Goal: Task Accomplishment & Management: Manage account settings

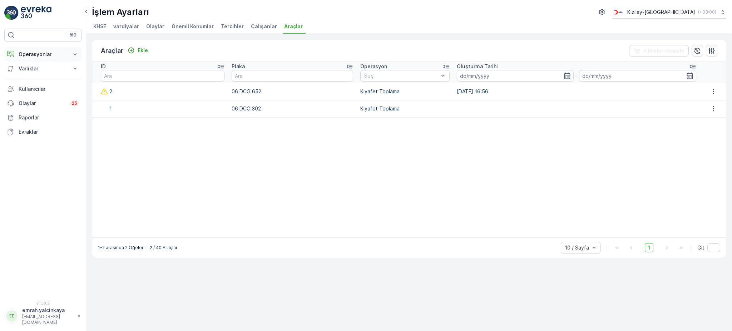
click at [22, 54] on p "Operasyonlar" at bounding box center [43, 54] width 49 height 7
click at [27, 87] on p "Rotalar & Görevler" at bounding box center [40, 86] width 44 height 7
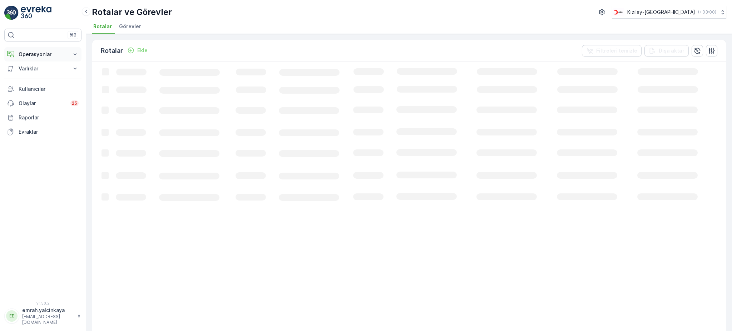
click at [41, 56] on p "Operasyonlar" at bounding box center [43, 54] width 49 height 7
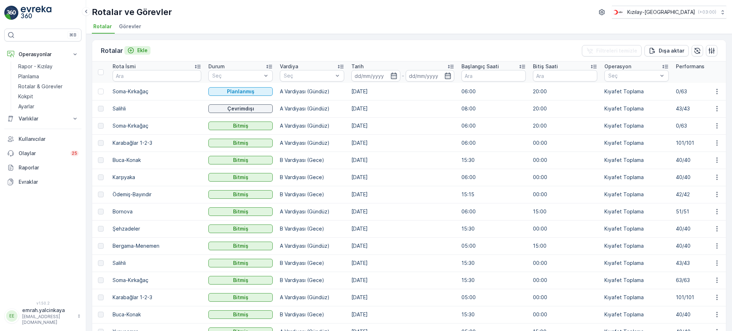
click at [140, 49] on p "Ekle" at bounding box center [142, 50] width 10 height 7
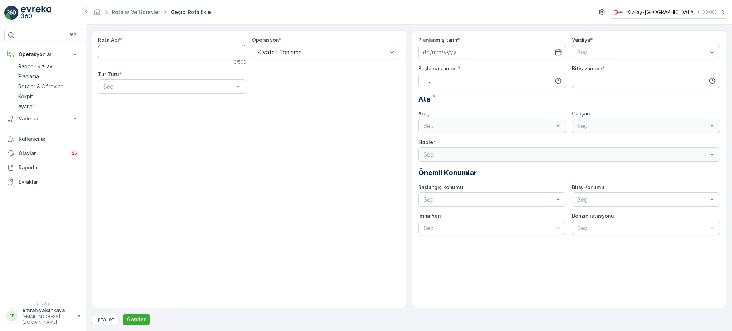
click at [173, 57] on Adı "Rota Adı" at bounding box center [172, 52] width 148 height 14
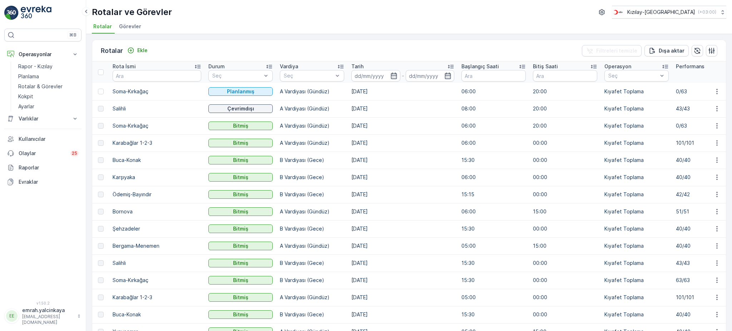
click at [144, 245] on p "Bergama-Menemen" at bounding box center [157, 245] width 89 height 7
copy p "Bergama-Menemen"
click at [139, 49] on p "Ekle" at bounding box center [142, 50] width 10 height 7
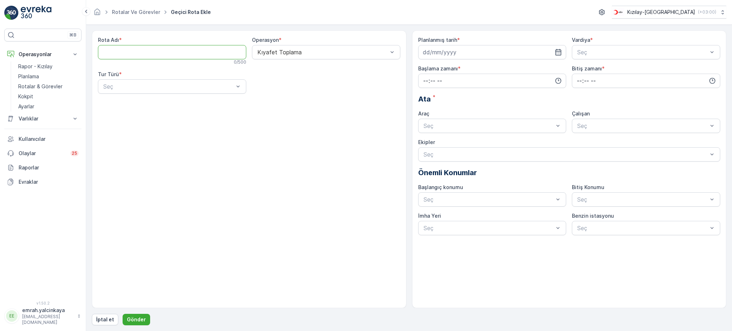
paste Adı "Bergama-Menemen"
type Adı "Bergama-Menemen"
click at [168, 102] on div "Statik" at bounding box center [172, 104] width 140 height 6
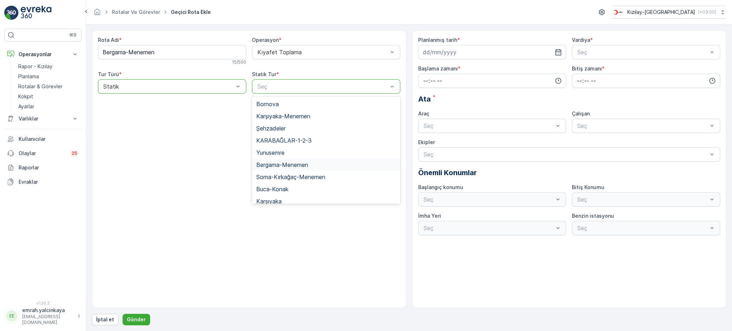
click at [295, 164] on span "Bergama-Menemen" at bounding box center [282, 165] width 52 height 6
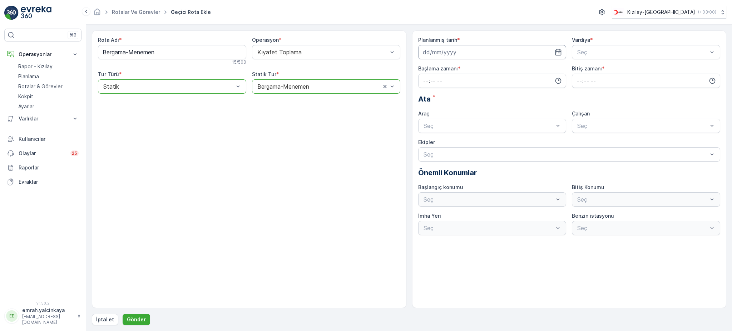
click at [480, 50] on input at bounding box center [492, 52] width 148 height 14
click at [457, 126] on div "17" at bounding box center [455, 126] width 11 height 11
type input "[DATE]"
click at [589, 69] on span "A Vardiyası (Gündüz)" at bounding box center [603, 70] width 55 height 6
click at [439, 83] on input "time" at bounding box center [492, 81] width 148 height 14
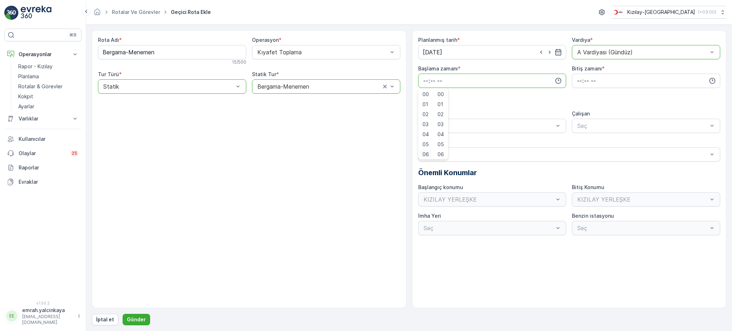
scroll to position [1, 0]
click at [425, 151] on span "06" at bounding box center [426, 152] width 6 height 7
type input "06:00"
click at [578, 82] on input "time" at bounding box center [646, 81] width 148 height 14
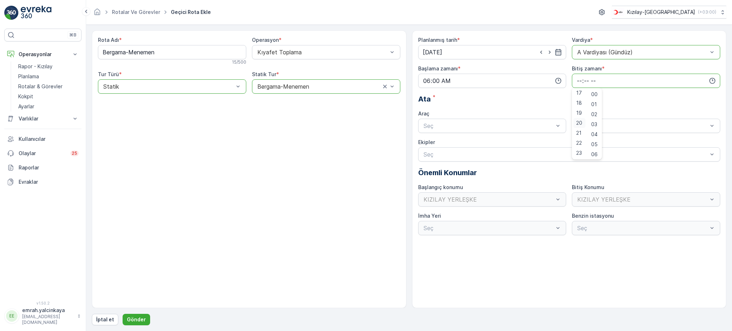
click at [579, 122] on span "20" at bounding box center [579, 122] width 6 height 7
type input "20:00"
click at [500, 137] on div "06 DCG 302" at bounding box center [492, 143] width 148 height 12
drag, startPoint x: 597, startPoint y: 139, endPoint x: 525, endPoint y: 157, distance: 74.3
click at [597, 140] on span "06 DCG 302" at bounding box center [593, 143] width 34 height 6
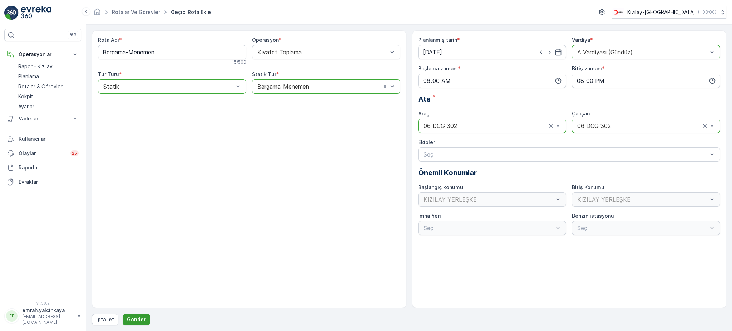
click at [143, 320] on p "Gönder" at bounding box center [136, 319] width 19 height 7
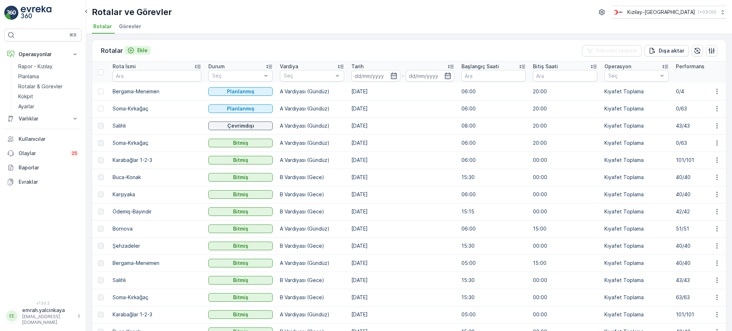
click at [129, 53] on icon "Ekle" at bounding box center [130, 50] width 7 height 7
click at [128, 247] on p "Şehzadeler" at bounding box center [157, 245] width 89 height 7
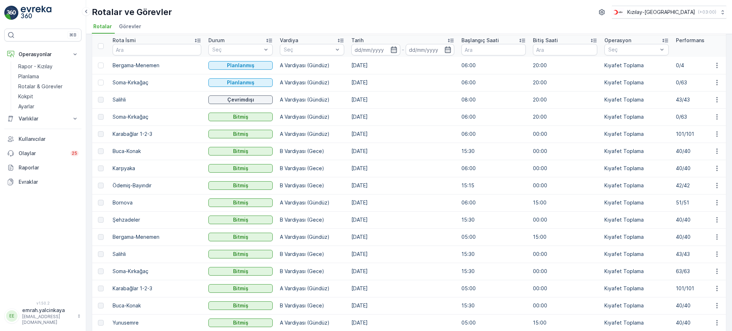
scroll to position [48, 0]
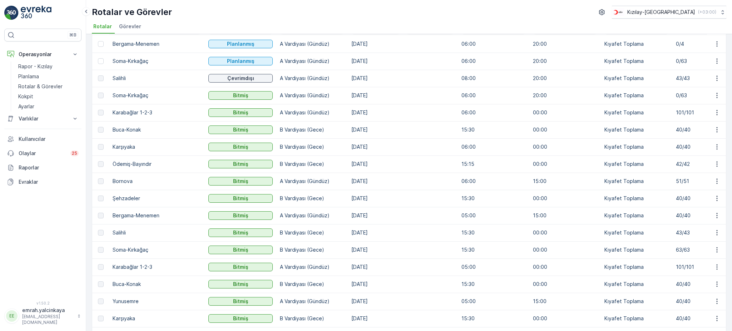
click at [130, 304] on p "Yunusemre" at bounding box center [157, 301] width 89 height 7
click at [130, 302] on p "Yunusemre" at bounding box center [157, 301] width 89 height 7
copy p "Yunusemre"
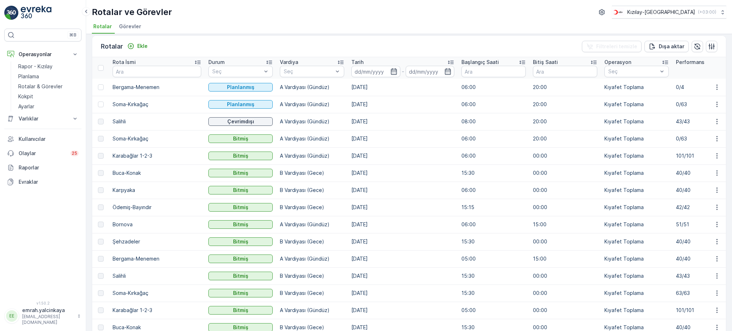
scroll to position [0, 0]
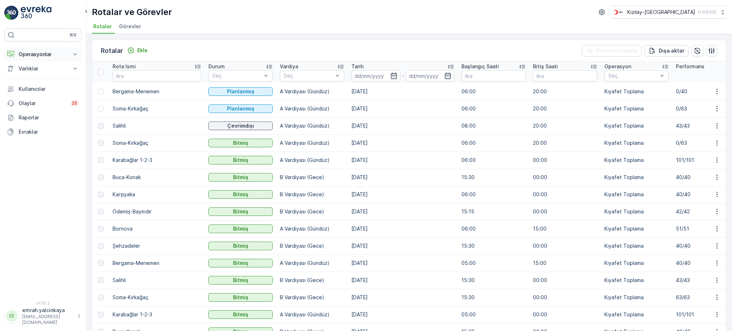
click at [36, 54] on p "Operasyonlar" at bounding box center [43, 54] width 49 height 7
click at [23, 85] on p "Rotalar & Görevler" at bounding box center [40, 86] width 44 height 7
click at [28, 74] on p "Planlama" at bounding box center [28, 76] width 21 height 7
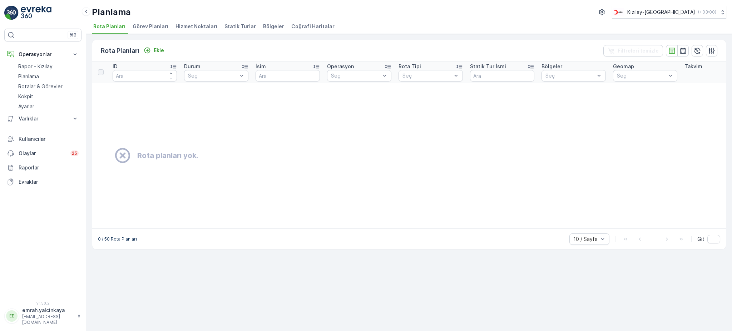
click at [243, 26] on span "Statik Turlar" at bounding box center [240, 26] width 31 height 7
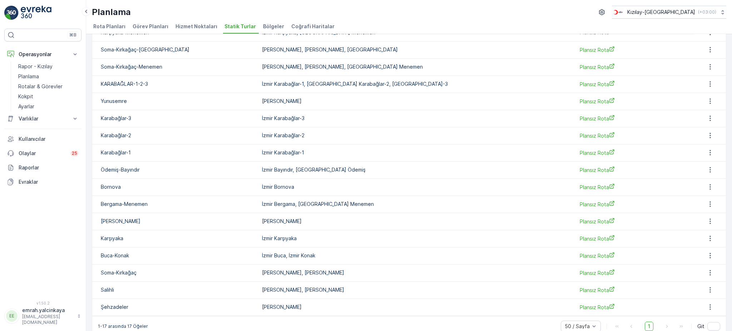
scroll to position [70, 0]
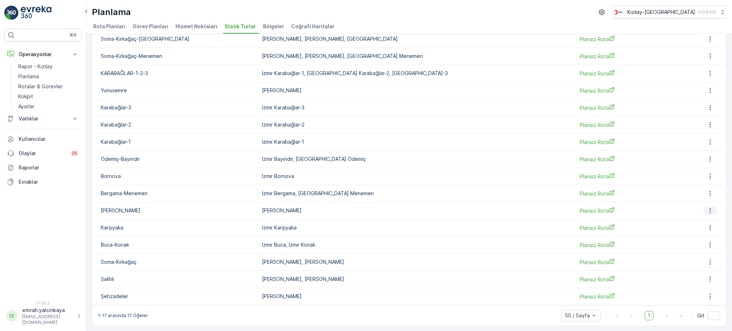
click at [707, 210] on icon "button" at bounding box center [710, 210] width 7 height 7
click at [706, 301] on td at bounding box center [710, 296] width 32 height 17
click at [707, 298] on icon "button" at bounding box center [710, 296] width 7 height 7
click at [696, 243] on span "Statik Turu Düzenle" at bounding box center [695, 241] width 47 height 7
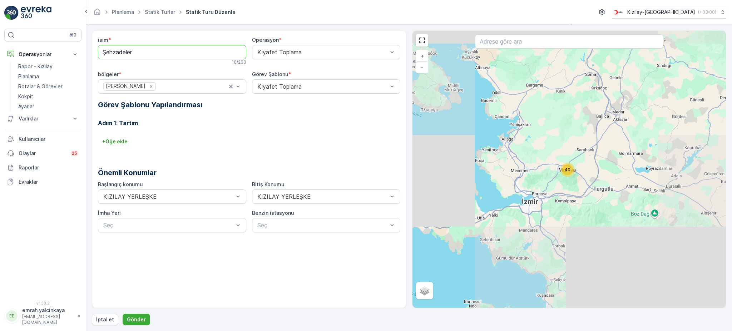
click at [102, 50] on input "Şehzadeler" at bounding box center [172, 52] width 148 height 14
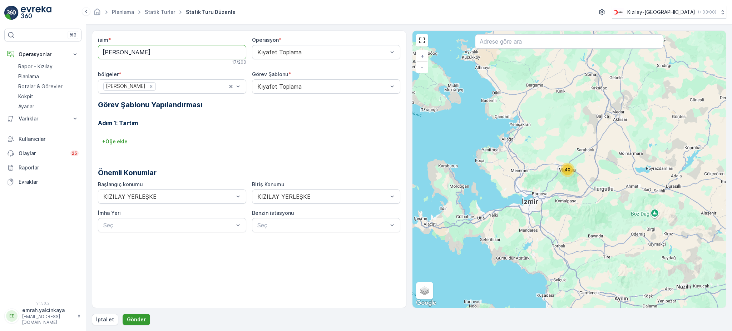
type input "[PERSON_NAME]"
click at [141, 318] on p "Gönder" at bounding box center [136, 319] width 19 height 7
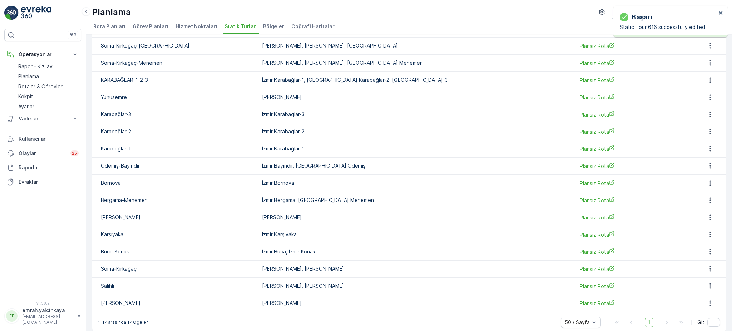
scroll to position [70, 0]
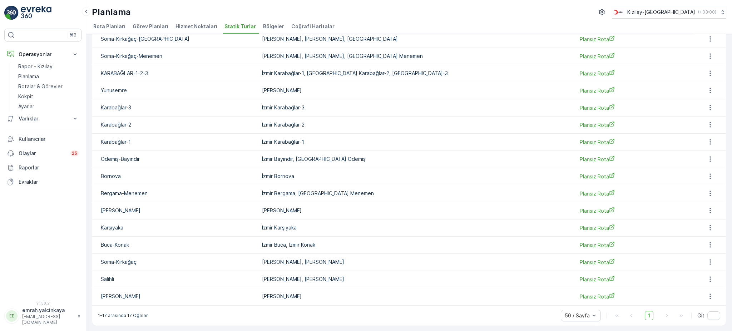
click at [265, 29] on span "Bölgeler" at bounding box center [273, 26] width 21 height 7
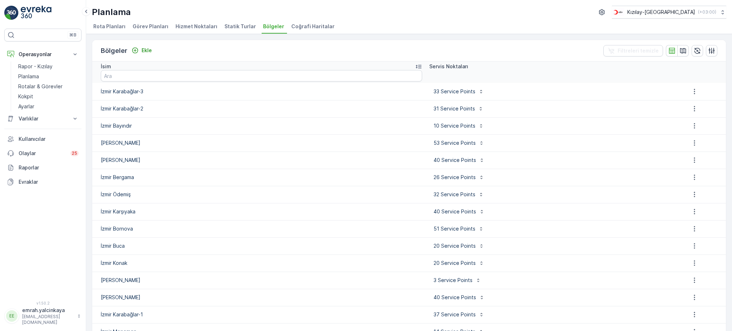
click at [416, 68] on icon at bounding box center [419, 67] width 6 height 4
click at [235, 28] on span "Statik Turlar" at bounding box center [240, 26] width 31 height 7
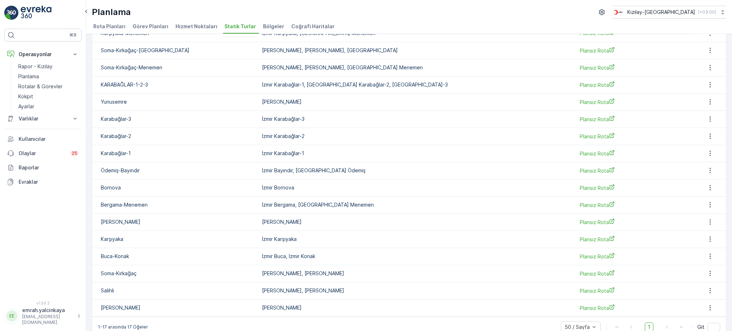
scroll to position [70, 0]
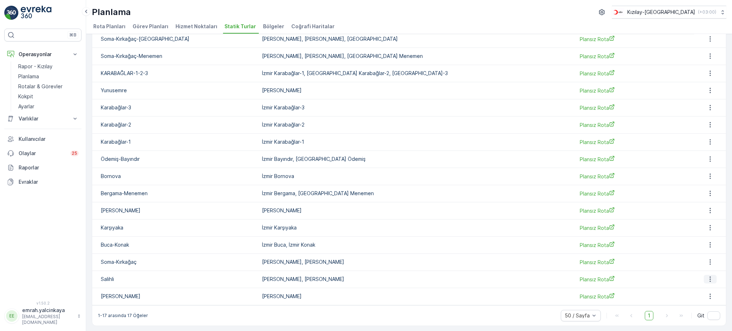
click at [710, 279] on icon "button" at bounding box center [710, 279] width 1 height 5
click at [694, 226] on span "Statik Turu Düzenle" at bounding box center [695, 224] width 47 height 7
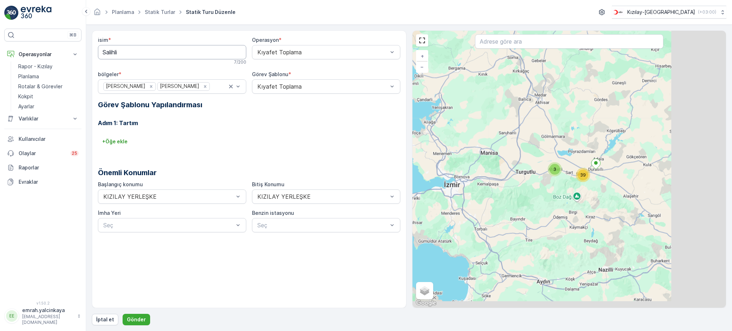
click at [104, 53] on input "Salihli" at bounding box center [172, 52] width 148 height 14
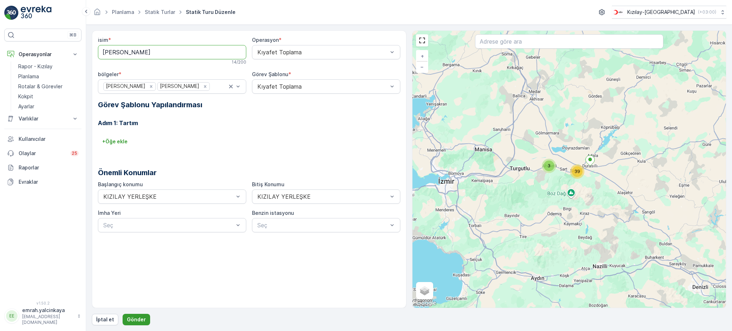
type input "[PERSON_NAME]"
click at [139, 318] on p "Gönder" at bounding box center [136, 319] width 19 height 7
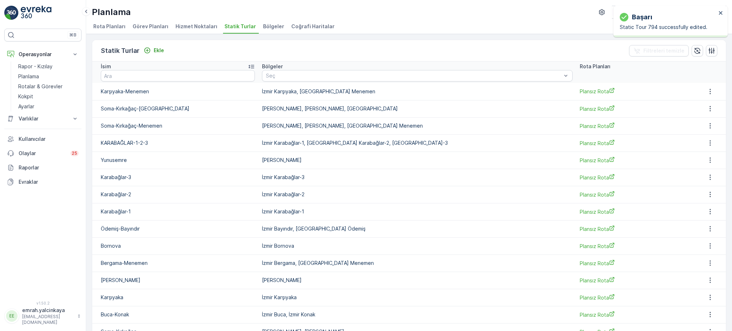
click at [255, 66] on icon at bounding box center [251, 66] width 7 height 7
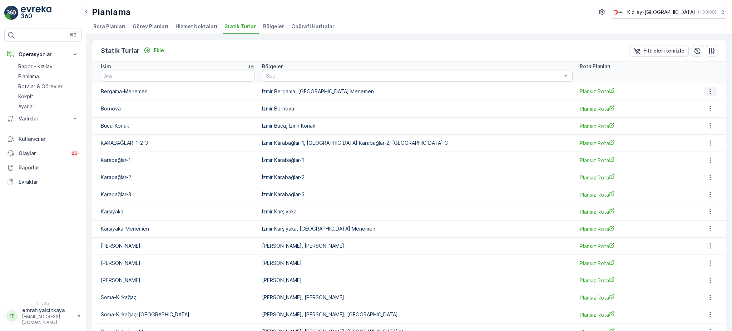
click at [707, 94] on icon "button" at bounding box center [710, 91] width 7 height 7
click at [684, 113] on span "Statik Turu Düzenle" at bounding box center [695, 111] width 47 height 7
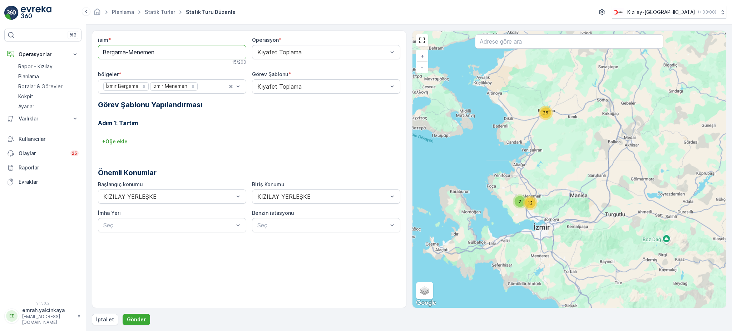
click at [104, 51] on input "Bergama-Menemen" at bounding box center [172, 52] width 148 height 14
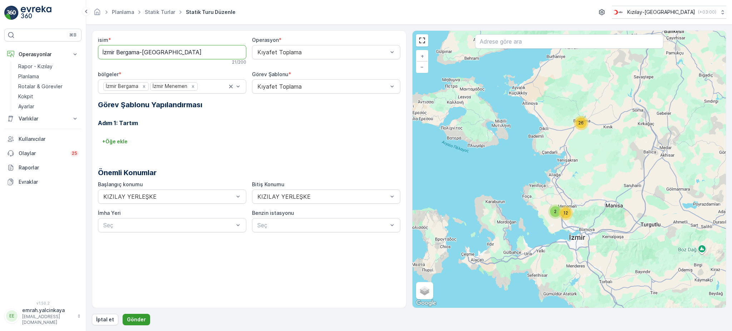
type input "İzmir Bergama-[GEOGRAPHIC_DATA]"
click at [136, 318] on p "Gönder" at bounding box center [136, 319] width 19 height 7
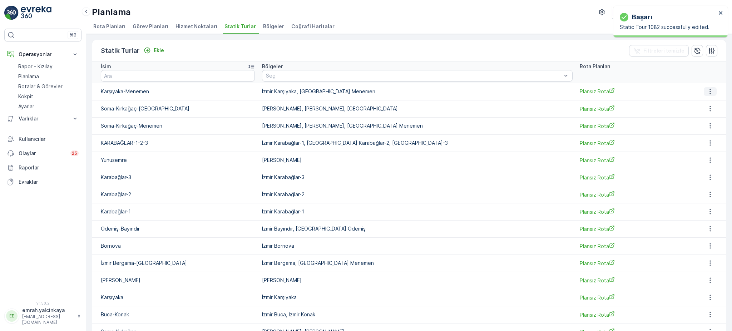
click at [707, 90] on icon "button" at bounding box center [710, 91] width 7 height 7
click at [692, 111] on span "Statik Turu Düzenle" at bounding box center [695, 111] width 47 height 7
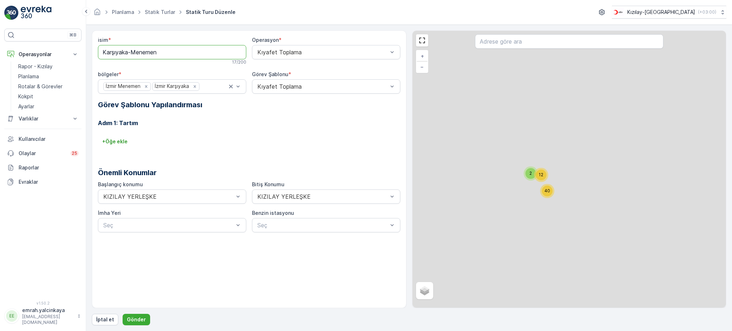
click at [103, 49] on input "Karşıyaka-Menemen" at bounding box center [172, 52] width 148 height 14
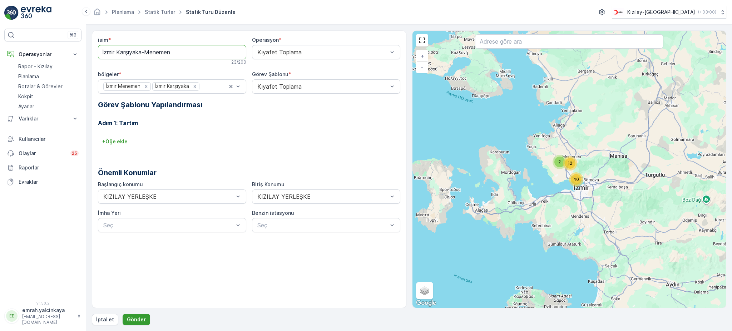
type input "İzmir Karşıyaka-Menemen"
click at [136, 318] on p "Gönder" at bounding box center [136, 319] width 19 height 7
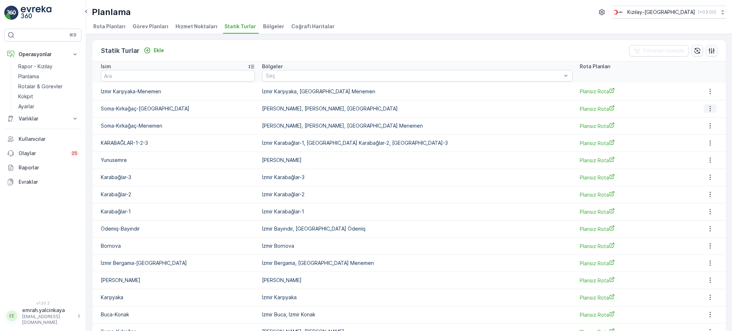
click at [710, 110] on icon "button" at bounding box center [710, 108] width 1 height 5
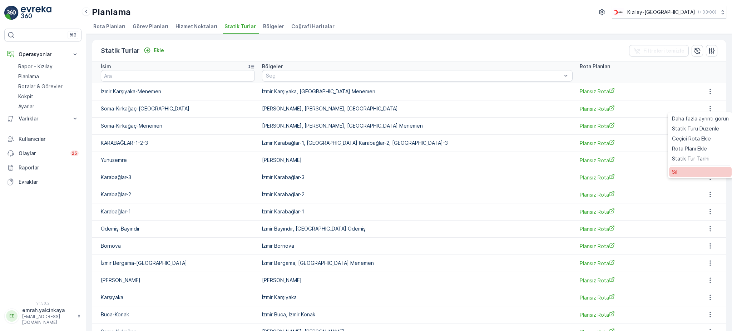
click at [695, 175] on div "Sil" at bounding box center [700, 172] width 63 height 10
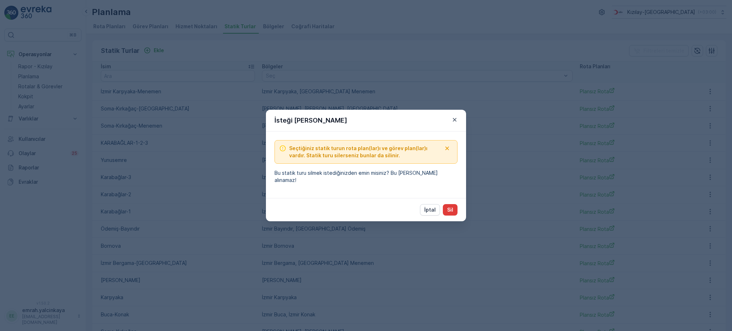
click at [456, 206] on button "Sil" at bounding box center [450, 209] width 15 height 11
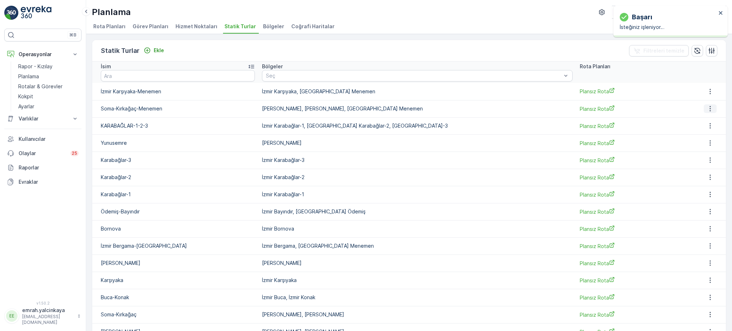
click at [707, 109] on icon "button" at bounding box center [710, 108] width 7 height 7
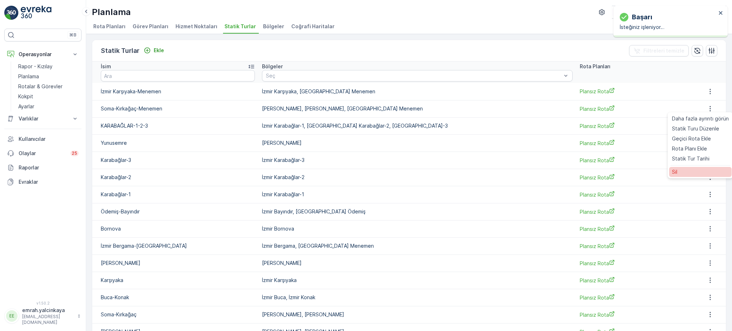
click at [684, 171] on div "Sil" at bounding box center [700, 172] width 63 height 10
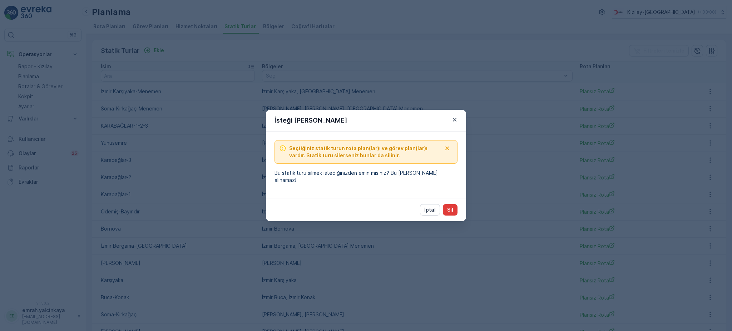
click at [451, 208] on p "Sil" at bounding box center [450, 209] width 6 height 7
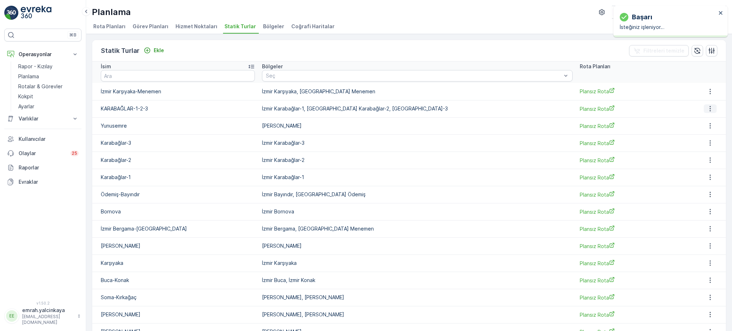
click at [707, 107] on icon "button" at bounding box center [710, 108] width 7 height 7
click at [706, 128] on span "Statik Turu Düzenle" at bounding box center [695, 128] width 47 height 7
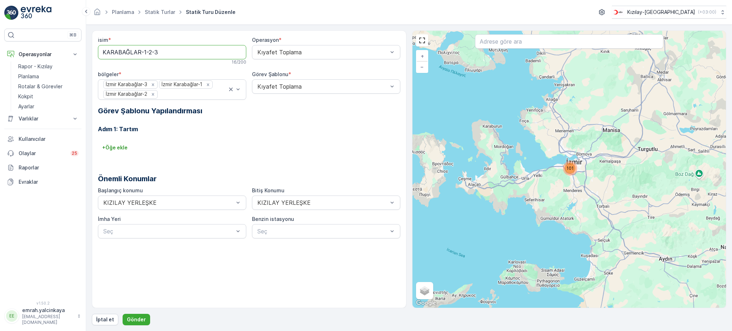
click at [103, 50] on input "KARABAĞLAR-1-2-3" at bounding box center [172, 52] width 148 height 14
type input "İzmir Karabağlar 1-2-3"
click at [142, 320] on p "Gönder" at bounding box center [136, 319] width 19 height 7
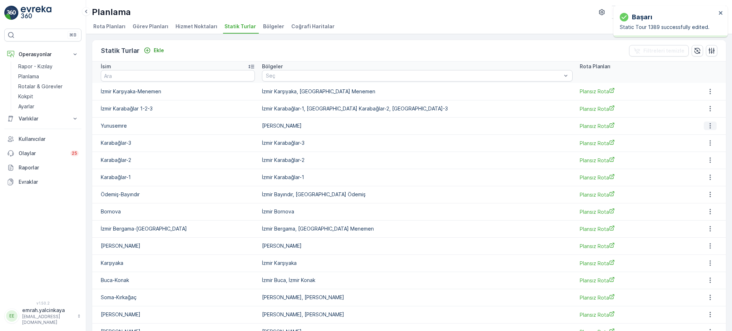
click at [708, 126] on icon "button" at bounding box center [710, 125] width 7 height 7
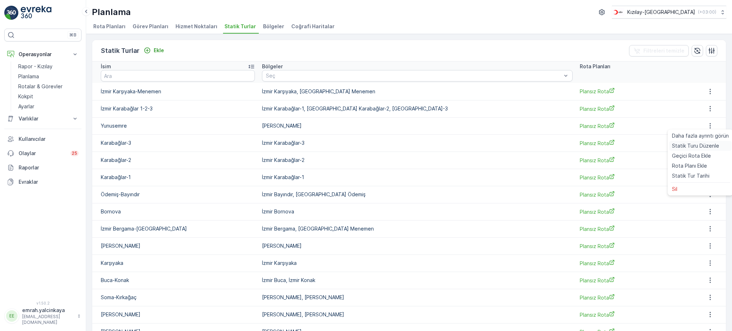
click at [689, 146] on span "Statik Turu Düzenle" at bounding box center [695, 145] width 47 height 7
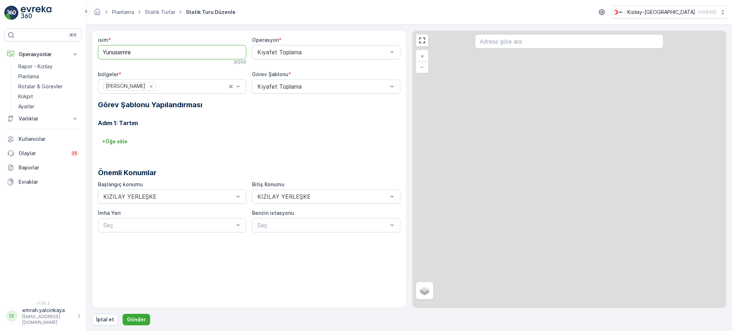
click at [104, 54] on input "Yunusemre" at bounding box center [172, 52] width 148 height 14
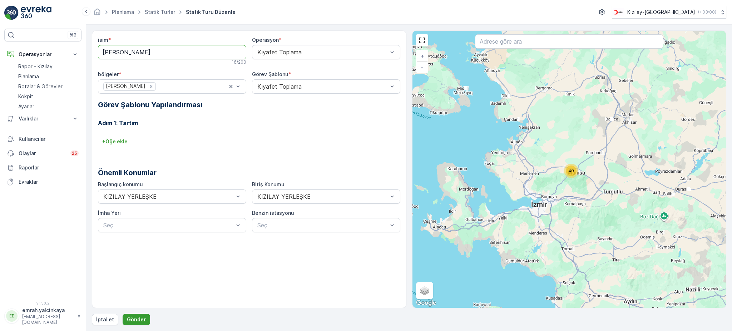
type input "[PERSON_NAME]"
click at [136, 322] on p "Gönder" at bounding box center [136, 319] width 19 height 7
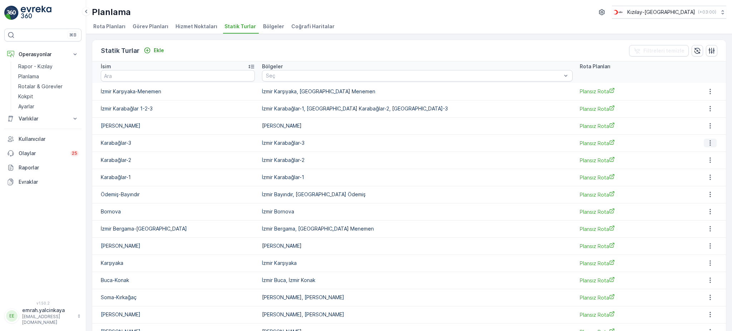
click at [707, 143] on icon "button" at bounding box center [710, 142] width 7 height 7
click at [706, 162] on span "Statik Turu Düzenle" at bounding box center [695, 162] width 47 height 7
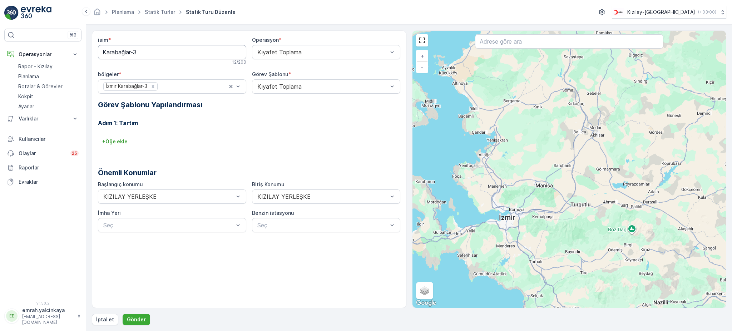
click at [104, 51] on input "Karabağlar-3" at bounding box center [172, 52] width 148 height 14
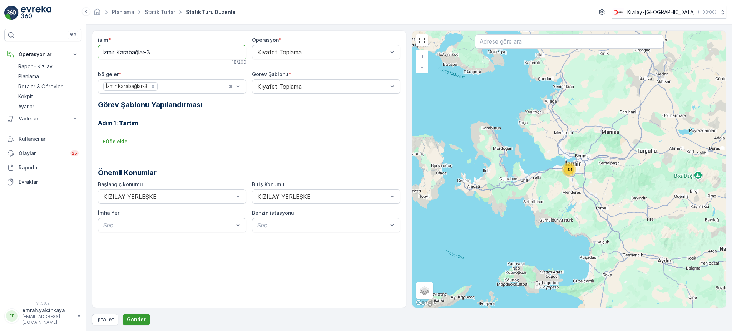
type input "İzmir Karabağlar-3"
click at [129, 315] on button "Gönder" at bounding box center [137, 319] width 28 height 11
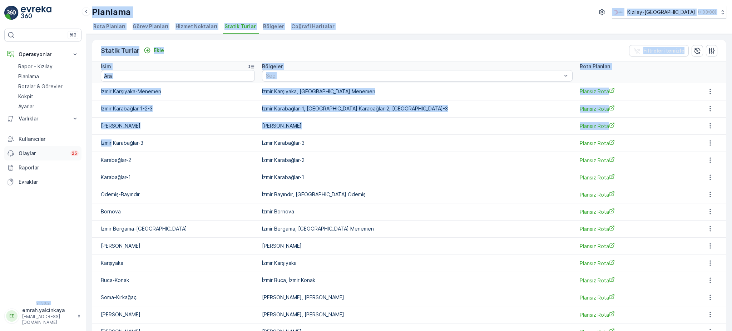
drag, startPoint x: 112, startPoint y: 143, endPoint x: 68, endPoint y: 148, distance: 44.6
click at [68, 148] on div "⌘B Operasyonlar Rapor - Kızılay Planlama Rotalar & Görevler Kokpit Ayarlar Varl…" at bounding box center [366, 165] width 732 height 331
click at [107, 143] on p "İzmir Karabağlar-3" at bounding box center [178, 142] width 154 height 7
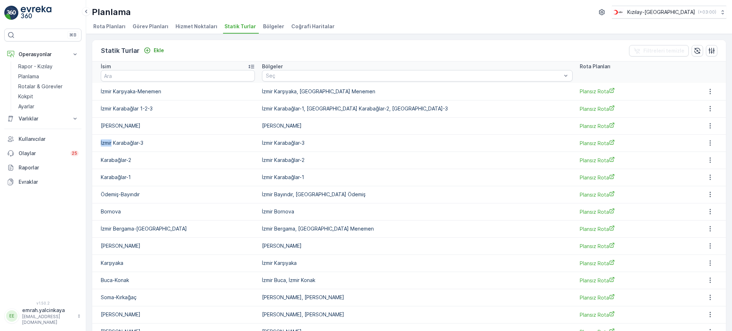
drag, startPoint x: 112, startPoint y: 143, endPoint x: 101, endPoint y: 144, distance: 11.2
click at [101, 144] on p "İzmir Karabağlar-3" at bounding box center [178, 142] width 154 height 7
copy p "[GEOGRAPHIC_DATA]"
click at [707, 158] on icon "button" at bounding box center [710, 160] width 7 height 7
click at [706, 180] on span "Statik Turu Düzenle" at bounding box center [695, 180] width 47 height 7
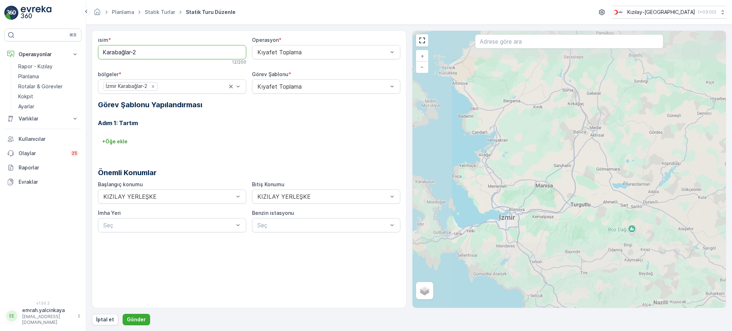
click at [104, 50] on input "Karabağlar-2" at bounding box center [172, 52] width 148 height 14
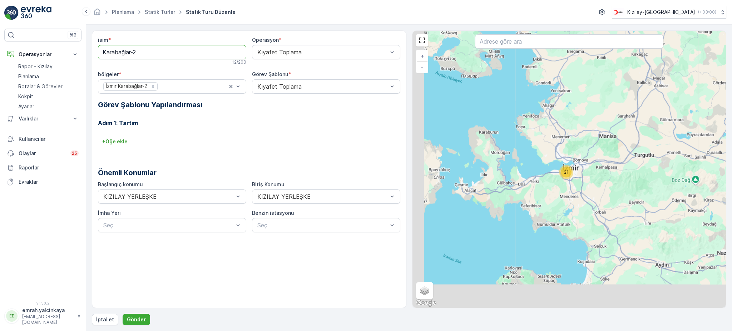
paste input "[GEOGRAPHIC_DATA]"
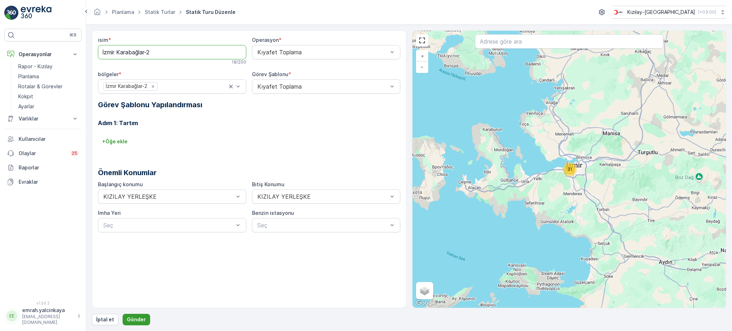
type input "İzmir Karabağlar-2"
click at [137, 318] on p "Gönder" at bounding box center [136, 319] width 19 height 7
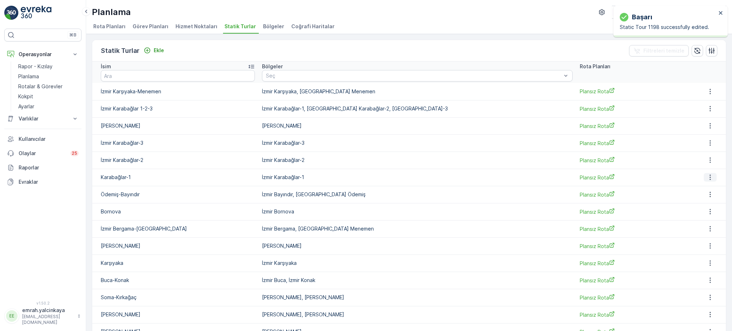
click at [709, 179] on icon "button" at bounding box center [710, 177] width 7 height 7
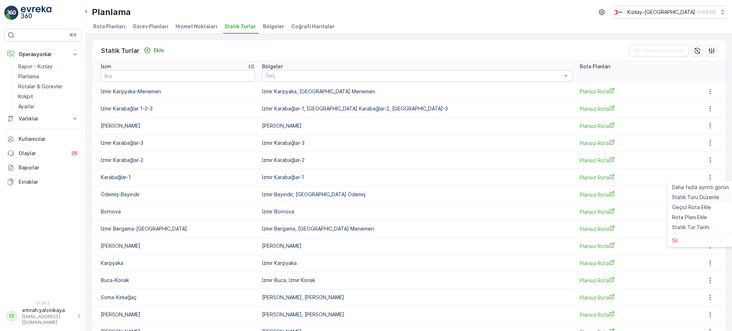
click at [708, 198] on span "Statik Turu Düzenle" at bounding box center [695, 197] width 47 height 7
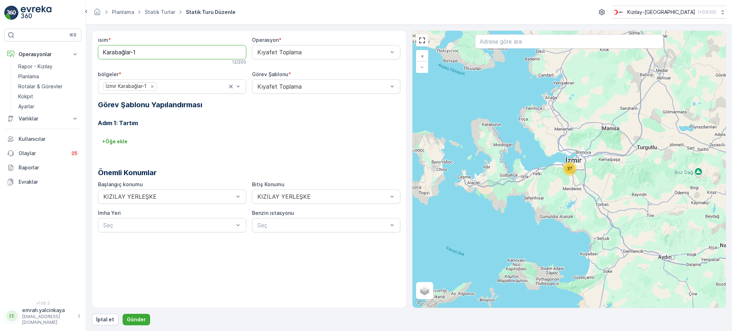
click at [105, 53] on input "Karabağlar-1" at bounding box center [172, 52] width 148 height 14
click at [103, 52] on input "Karabağlar-1" at bounding box center [172, 52] width 148 height 14
paste input "[GEOGRAPHIC_DATA]"
type input "İzmir Karabağlar-1"
click at [141, 326] on form "isim * İzmir Karabağlar-1 18 / 200 Operasyon * Kıyafet Toplama bölgeler * İzmir…" at bounding box center [409, 178] width 646 height 306
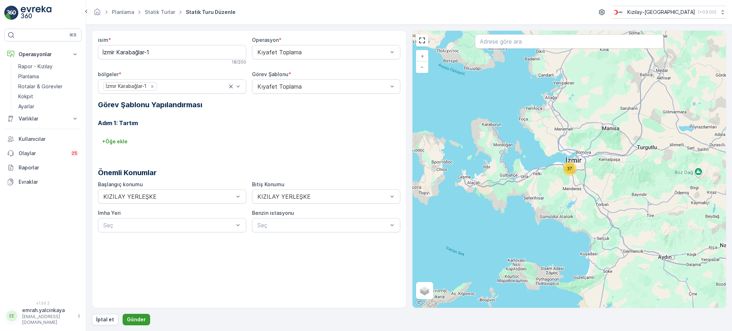
click at [140, 320] on p "Gönder" at bounding box center [136, 319] width 19 height 7
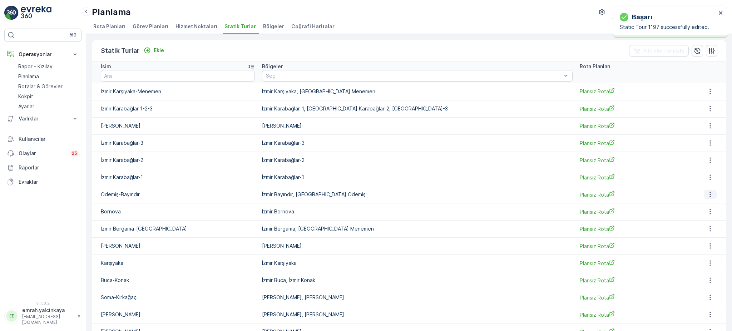
click at [710, 195] on button "button" at bounding box center [710, 194] width 13 height 9
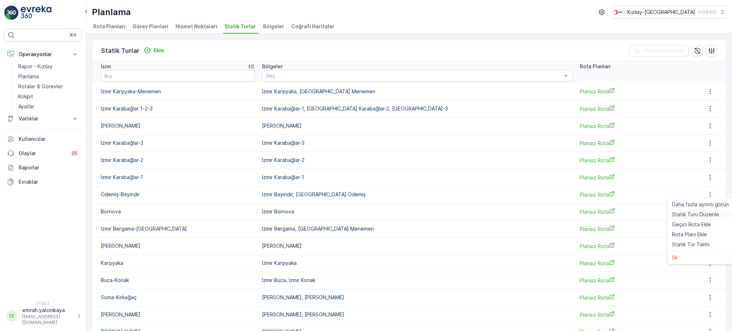
click at [697, 217] on span "Statik Turu Düzenle" at bounding box center [695, 214] width 47 height 7
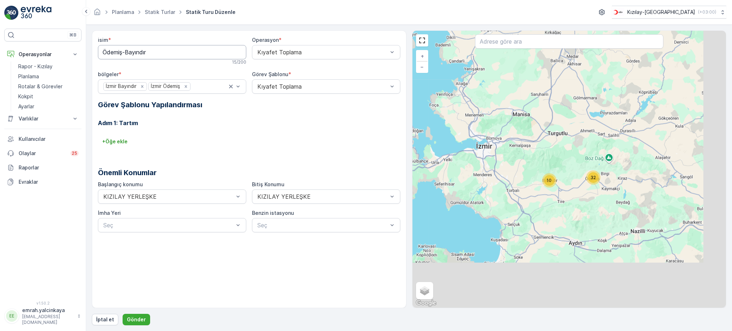
click at [103, 51] on input "Ödemiş-Bayındır" at bounding box center [172, 52] width 148 height 14
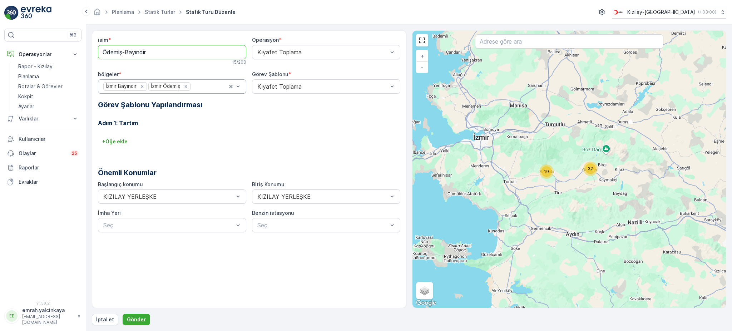
paste input "[GEOGRAPHIC_DATA]"
type input "İzmir Ödemiş-Bayındır"
click at [135, 320] on p "Gönder" at bounding box center [136, 319] width 19 height 7
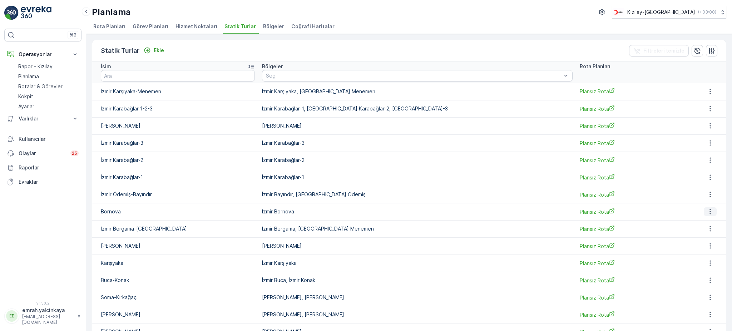
click at [707, 213] on icon "button" at bounding box center [710, 211] width 7 height 7
click at [692, 234] on span "Statik Turu Düzenle" at bounding box center [695, 231] width 47 height 7
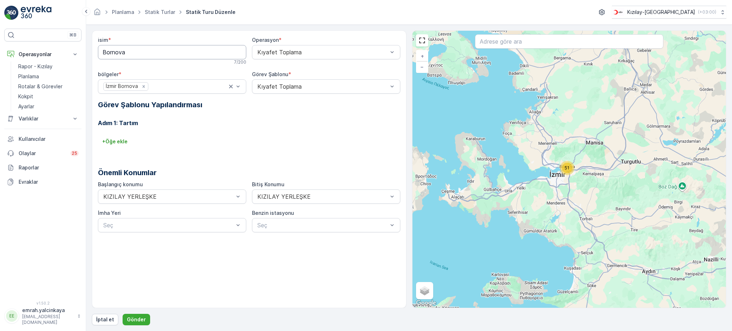
click at [104, 51] on input "Bornova" at bounding box center [172, 52] width 148 height 14
paste input "[GEOGRAPHIC_DATA]"
type input "İzmir Bornova"
click at [140, 317] on p "Gönder" at bounding box center [136, 319] width 19 height 7
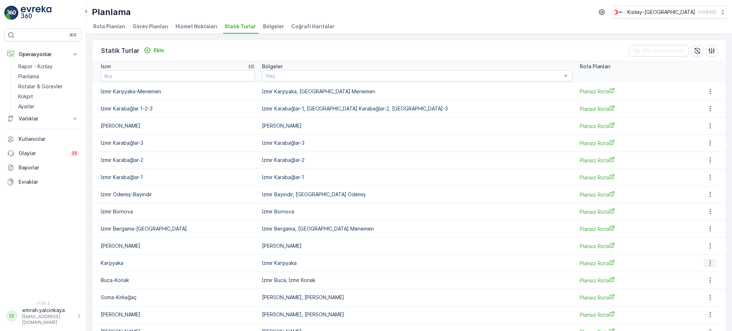
click at [707, 265] on icon "button" at bounding box center [710, 263] width 7 height 7
click at [688, 207] on span "Statik Turu Düzenle" at bounding box center [695, 208] width 47 height 7
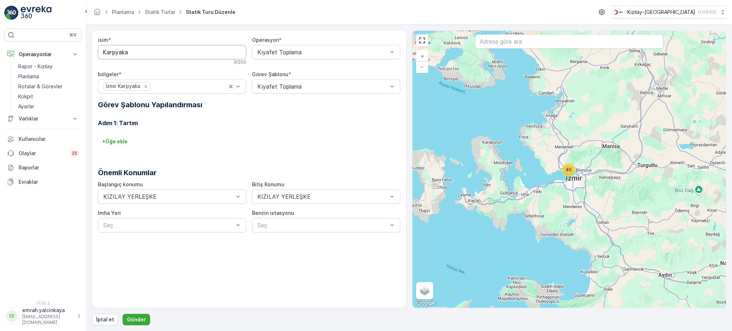
click at [102, 51] on input "Karşıyaka" at bounding box center [172, 52] width 148 height 14
paste input "[GEOGRAPHIC_DATA]"
type input "İzmir Karşıyaka"
click at [135, 318] on p "Gönder" at bounding box center [136, 319] width 19 height 7
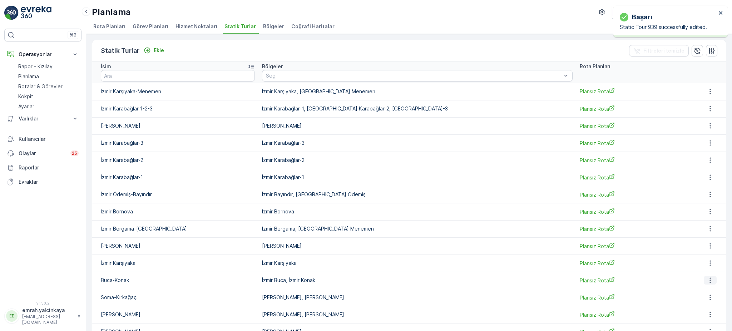
click at [710, 282] on button "button" at bounding box center [710, 280] width 13 height 9
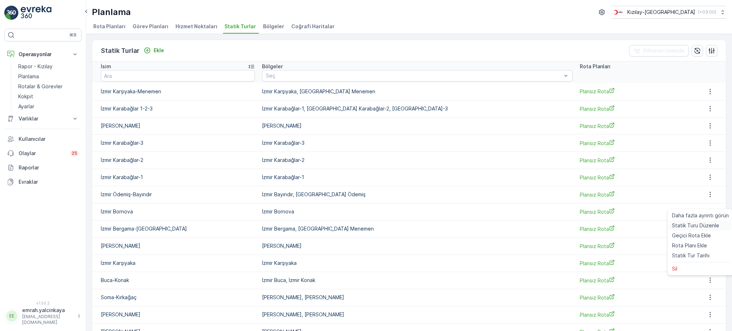
click at [699, 225] on span "Statik Turu Düzenle" at bounding box center [695, 225] width 47 height 7
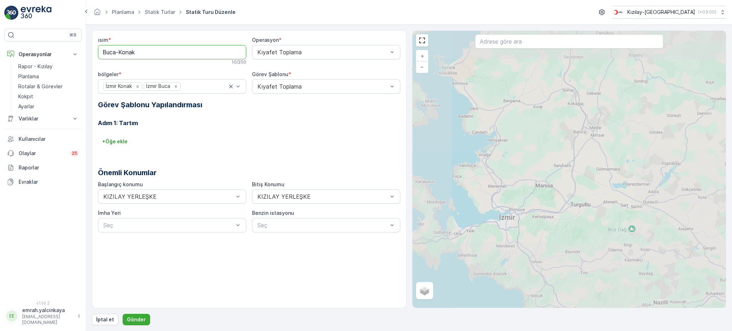
click at [105, 49] on input "Buca-Konak" at bounding box center [172, 52] width 148 height 14
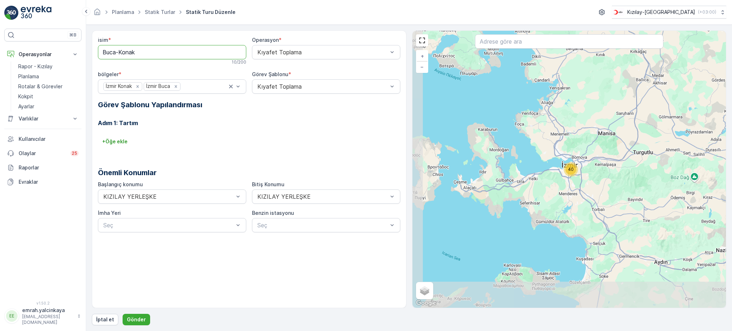
click at [102, 51] on input "Buca-Konak" at bounding box center [172, 52] width 148 height 14
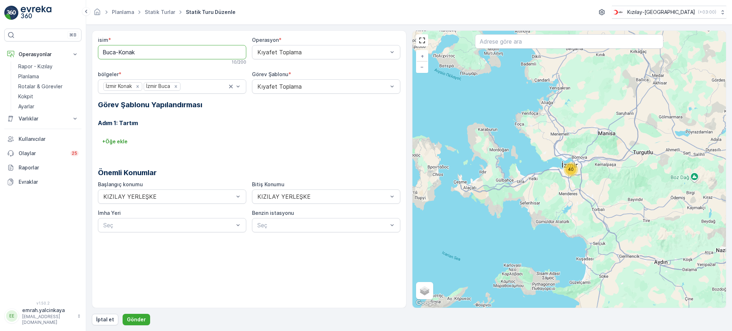
paste input "[GEOGRAPHIC_DATA]"
type input "İzmir Buca-Konak"
click at [139, 317] on p "Gönder" at bounding box center [136, 319] width 19 height 7
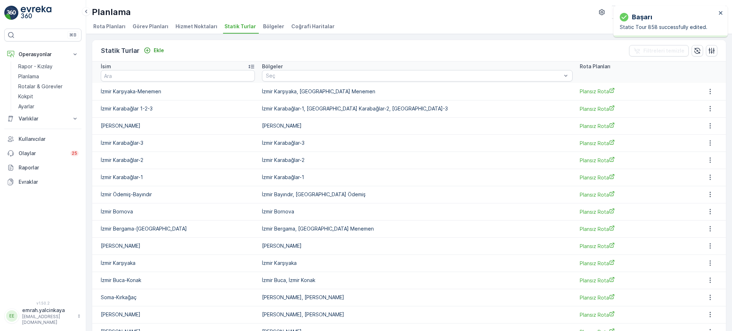
scroll to position [35, 0]
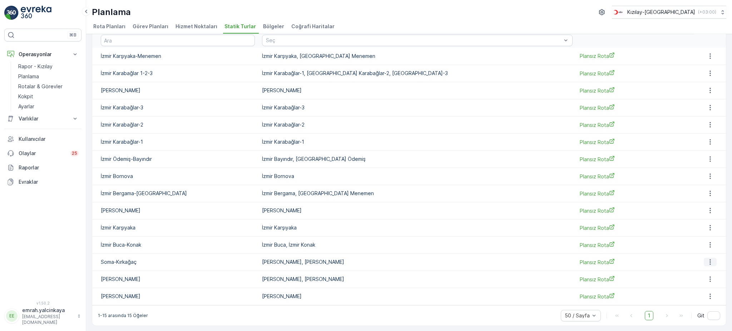
click at [710, 264] on icon "button" at bounding box center [710, 262] width 1 height 5
click at [700, 208] on span "Statik Turu Düzenle" at bounding box center [695, 207] width 47 height 7
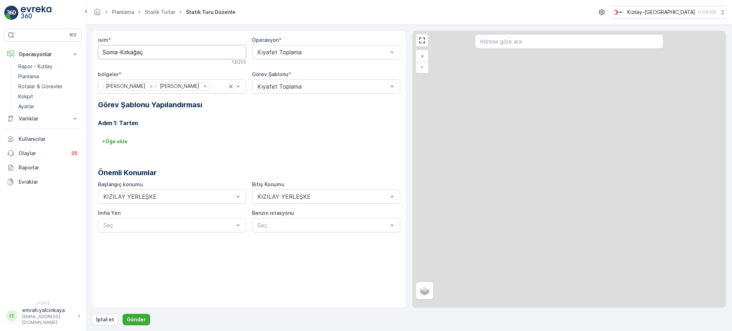
click at [106, 51] on input "Soma-Kırkağaç" at bounding box center [172, 52] width 148 height 14
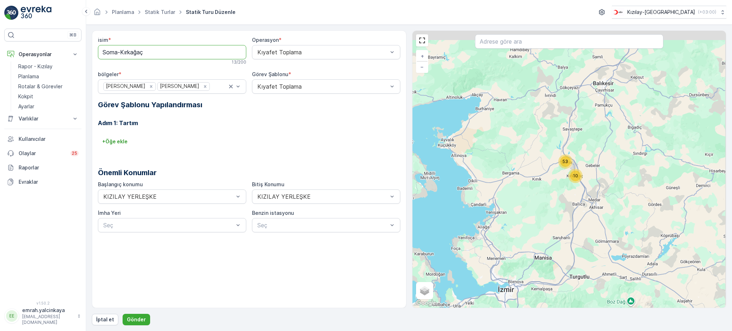
click at [104, 52] on input "Soma-Kırkağaç" at bounding box center [172, 52] width 148 height 14
type input "Manisa Soma-Kırkağaç"
click at [131, 319] on p "Gönder" at bounding box center [136, 319] width 19 height 7
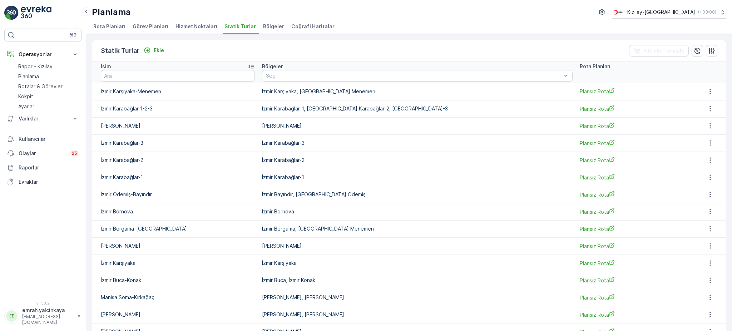
click at [254, 66] on icon at bounding box center [252, 67] width 6 height 4
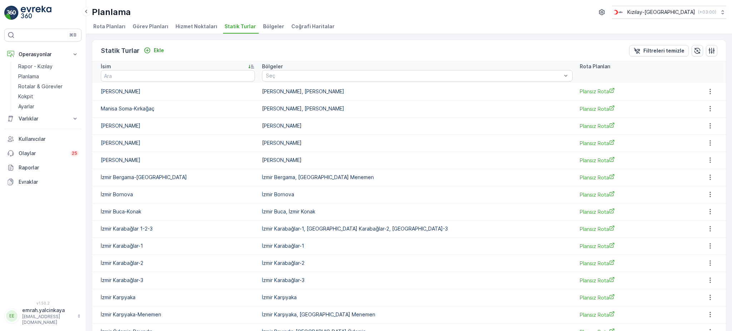
click at [254, 65] on icon at bounding box center [252, 67] width 6 height 4
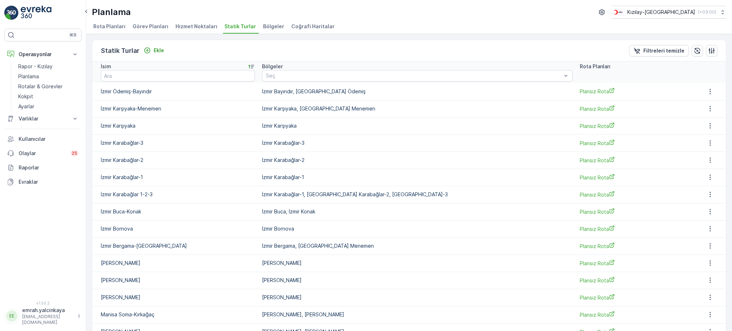
scroll to position [35, 0]
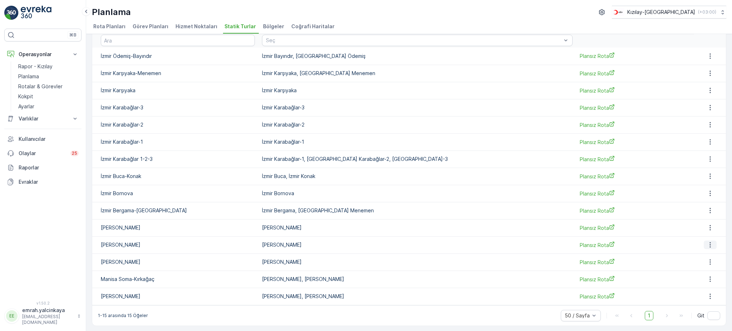
click at [708, 246] on icon "button" at bounding box center [710, 244] width 7 height 7
click at [708, 261] on div "Statik Turu Düzenle" at bounding box center [700, 265] width 63 height 10
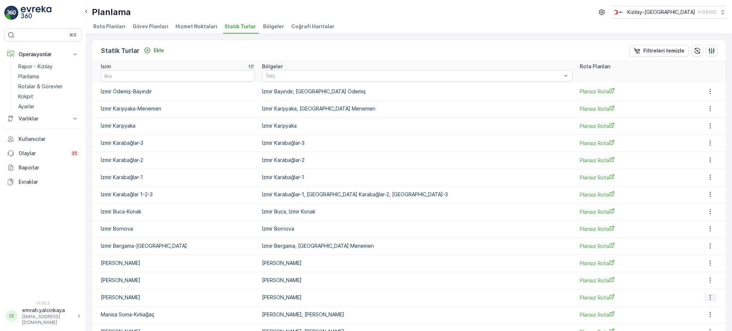
click at [707, 298] on icon "button" at bounding box center [710, 297] width 7 height 7
click at [696, 242] on span "Statik Turu Düzenle" at bounding box center [695, 242] width 47 height 7
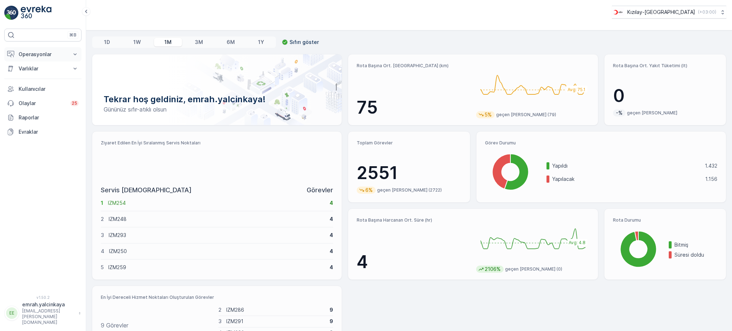
click at [35, 55] on p "Operasyonlar" at bounding box center [43, 54] width 49 height 7
click at [34, 77] on p "Planlama" at bounding box center [28, 76] width 21 height 7
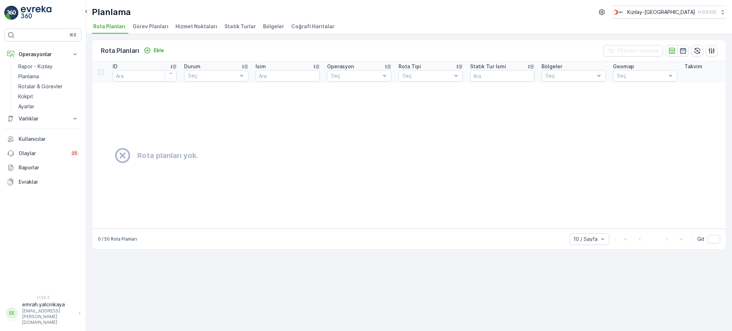
click at [273, 29] on span "Bölgeler" at bounding box center [273, 26] width 21 height 7
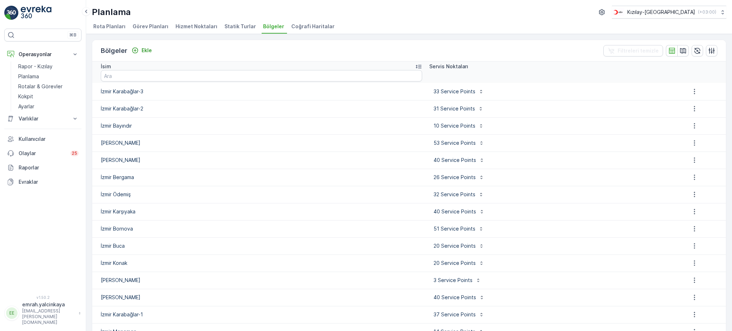
click at [415, 66] on icon at bounding box center [418, 66] width 7 height 7
click at [232, 26] on span "Statik Turlar" at bounding box center [240, 26] width 31 height 7
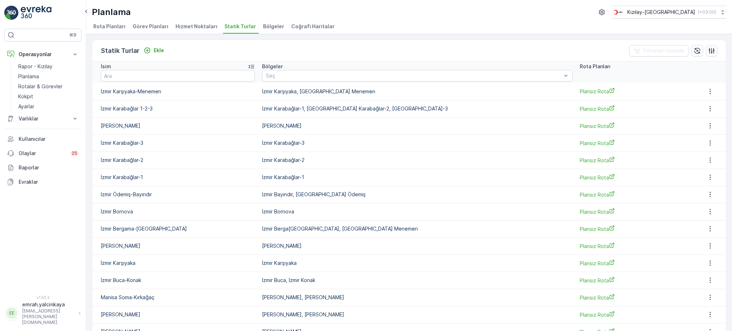
click at [254, 65] on icon at bounding box center [252, 67] width 6 height 4
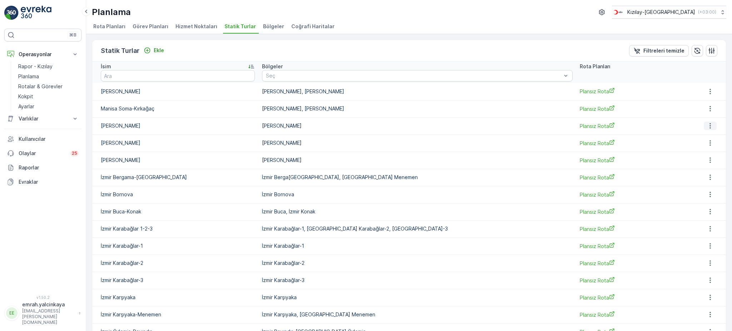
click at [707, 124] on icon "button" at bounding box center [710, 125] width 7 height 7
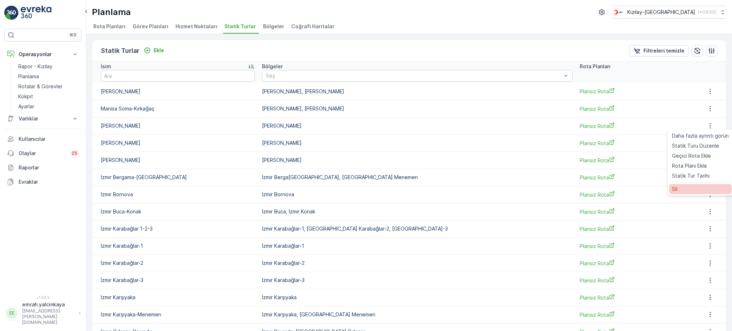
click at [688, 190] on div "Sil" at bounding box center [700, 189] width 63 height 10
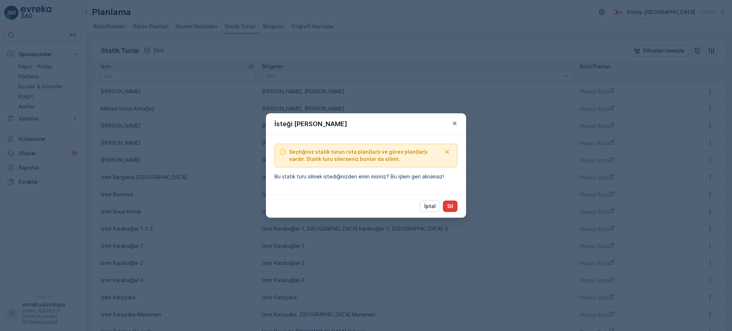
click at [451, 208] on p "Sil" at bounding box center [450, 206] width 6 height 7
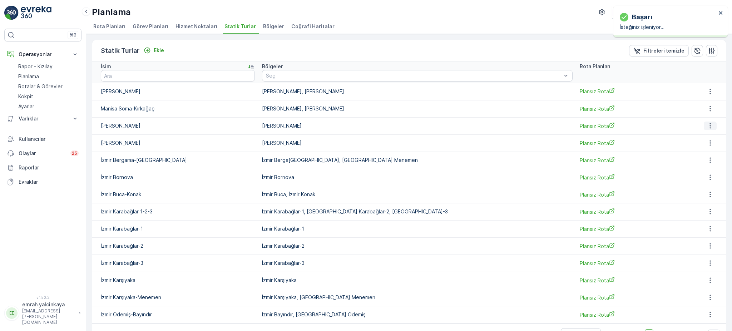
click at [710, 126] on icon "button" at bounding box center [710, 125] width 1 height 5
click at [704, 143] on span "Statik Turu Düzenle" at bounding box center [695, 145] width 47 height 7
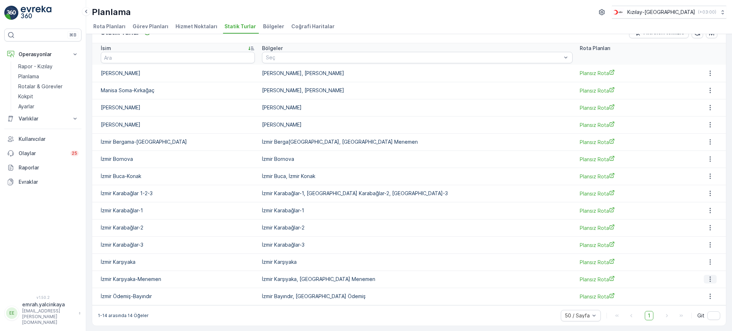
click at [707, 281] on icon "button" at bounding box center [710, 279] width 7 height 7
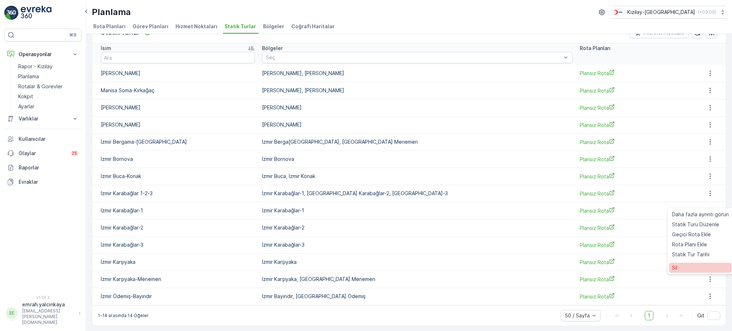
click at [693, 269] on div "Sil" at bounding box center [700, 268] width 63 height 10
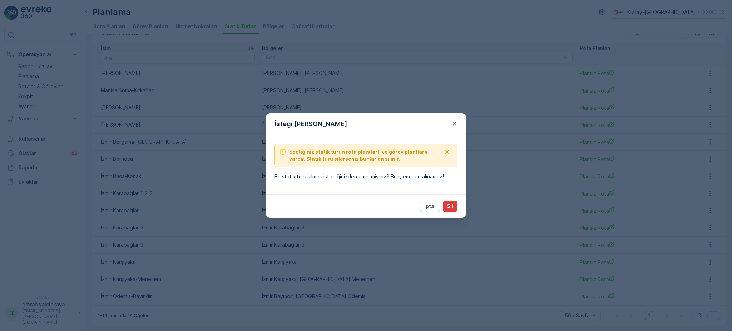
click at [454, 208] on button "Sil" at bounding box center [450, 206] width 15 height 11
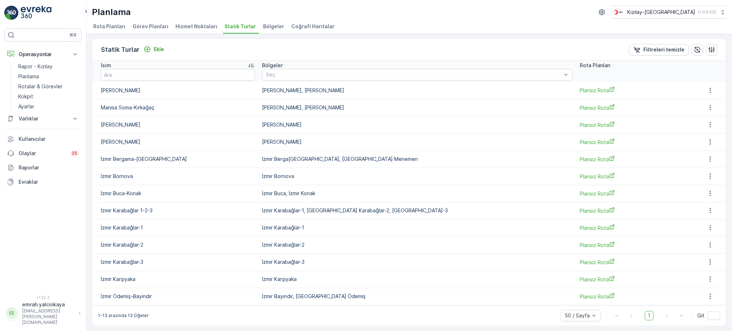
scroll to position [0, 0]
click at [22, 88] on p "Rotalar & Görevler" at bounding box center [40, 86] width 44 height 7
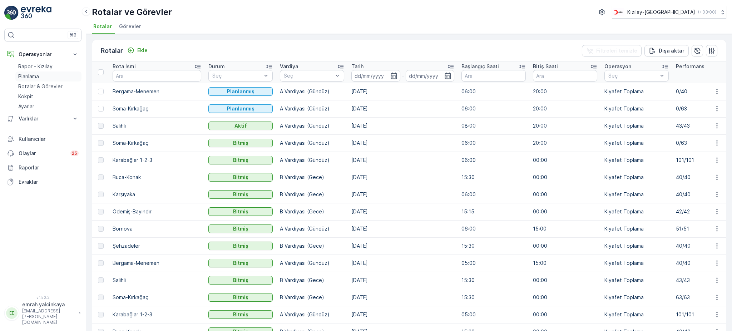
drag, startPoint x: 28, startPoint y: 77, endPoint x: 35, endPoint y: 74, distance: 8.2
click at [28, 77] on p "Planlama" at bounding box center [28, 76] width 21 height 7
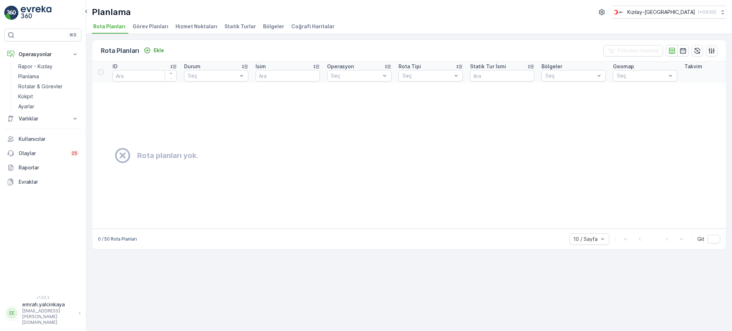
click at [244, 27] on span "Statik Turlar" at bounding box center [240, 26] width 31 height 7
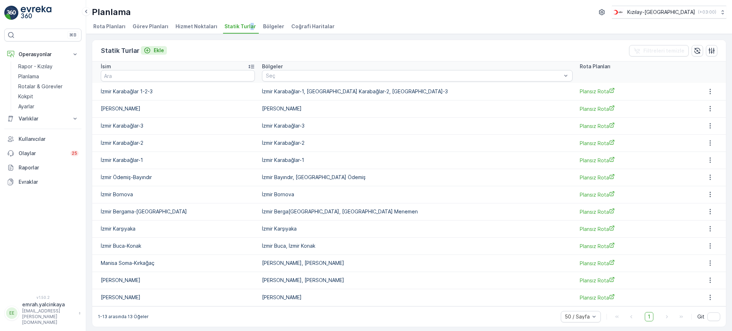
click at [150, 51] on div "Ekle" at bounding box center [154, 50] width 20 height 7
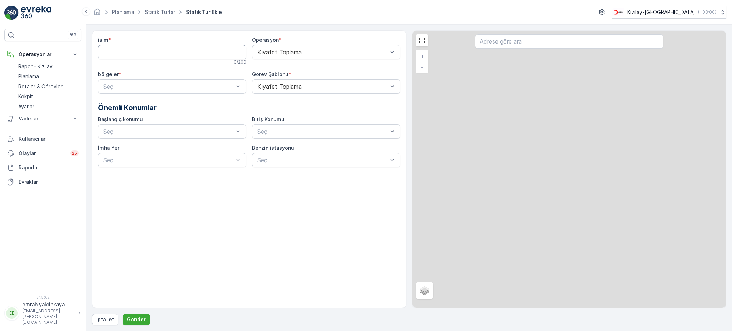
click at [123, 51] on input "isim" at bounding box center [172, 52] width 148 height 14
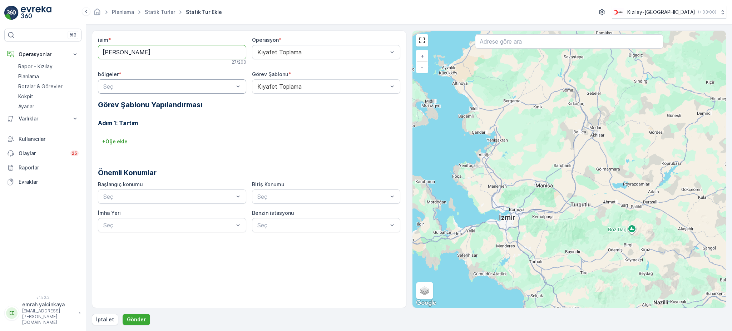
type input "[PERSON_NAME]"
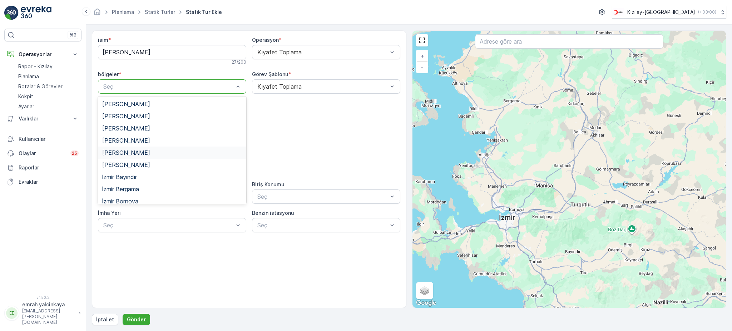
click at [155, 154] on div "[PERSON_NAME]" at bounding box center [172, 152] width 140 height 6
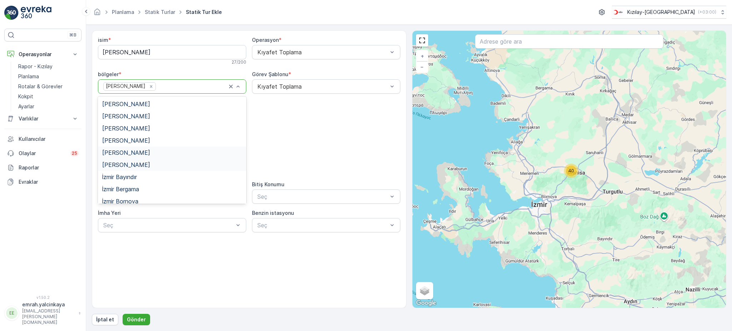
click at [188, 164] on div "[PERSON_NAME]" at bounding box center [172, 165] width 140 height 6
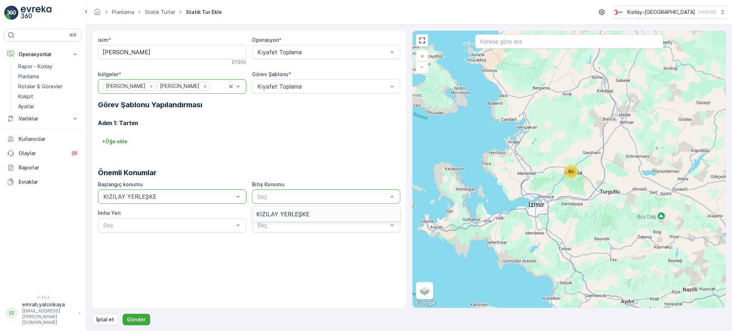
drag, startPoint x: 315, startPoint y: 195, endPoint x: 319, endPoint y: 209, distance: 14.8
click at [319, 210] on div "KIZILAY YERLEŞKE" at bounding box center [326, 214] width 148 height 12
drag, startPoint x: 169, startPoint y: 227, endPoint x: 171, endPoint y: 233, distance: 6.0
click at [173, 226] on div at bounding box center [169, 225] width 132 height 6
click at [135, 320] on p "Gönder" at bounding box center [136, 319] width 19 height 7
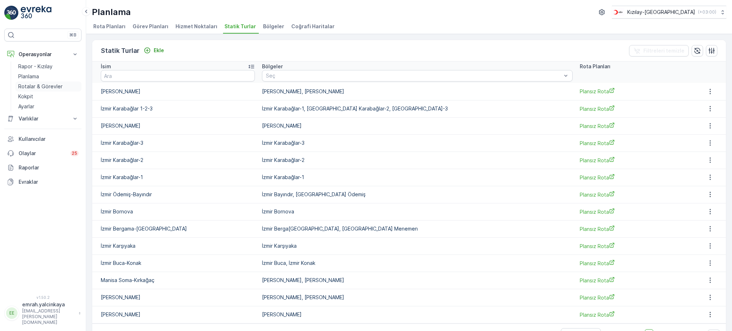
click at [34, 88] on p "Rotalar & Görevler" at bounding box center [40, 86] width 44 height 7
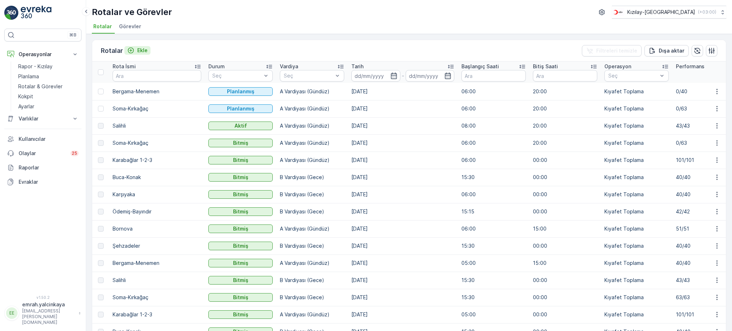
click at [138, 51] on p "Ekle" at bounding box center [142, 50] width 10 height 7
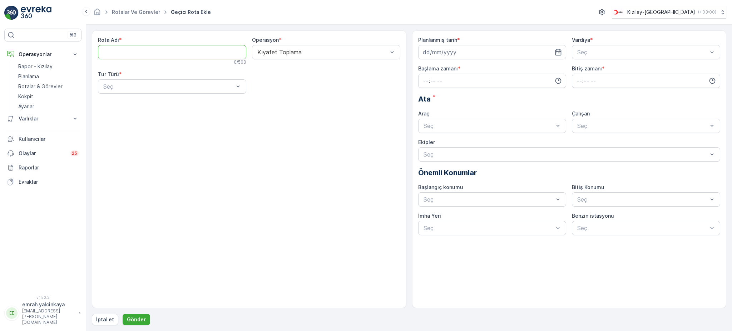
click at [188, 52] on Adı "Rota Adı" at bounding box center [172, 52] width 148 height 14
type Adı "[PERSON_NAME]"
click at [180, 94] on div "Rota Adı * Manisa Şehzadeler-Yunusemre 27 / 500 Operasyon * Kıyafet Toplama Tur…" at bounding box center [249, 67] width 303 height 63
drag, startPoint x: 178, startPoint y: 90, endPoint x: 173, endPoint y: 92, distance: 5.2
click at [165, 101] on div "Statik" at bounding box center [172, 104] width 140 height 6
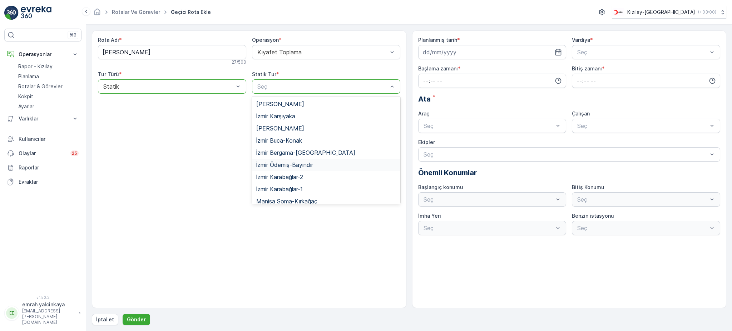
scroll to position [65, 0]
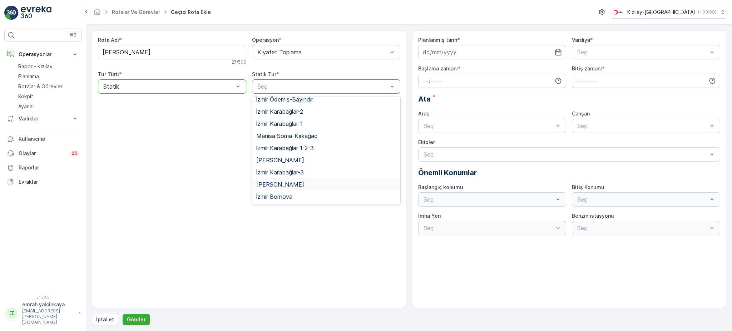
click at [304, 183] on span "[PERSON_NAME]" at bounding box center [280, 184] width 48 height 6
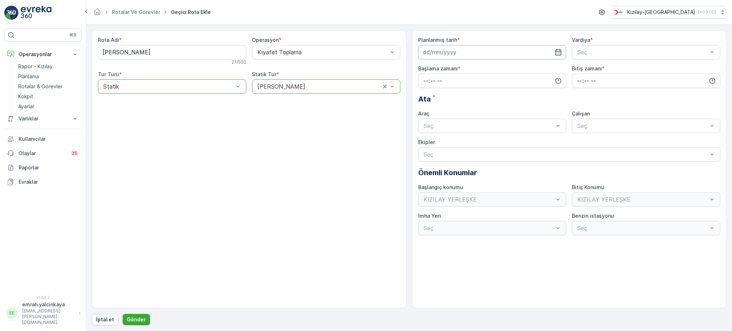
click at [456, 51] on input at bounding box center [492, 52] width 148 height 14
click at [456, 127] on div "17" at bounding box center [455, 126] width 11 height 11
type input "[DATE]"
drag, startPoint x: 631, startPoint y: 71, endPoint x: 585, endPoint y: 75, distance: 46.3
click at [631, 71] on span "A Vardiyası (Gündüz)" at bounding box center [603, 70] width 55 height 6
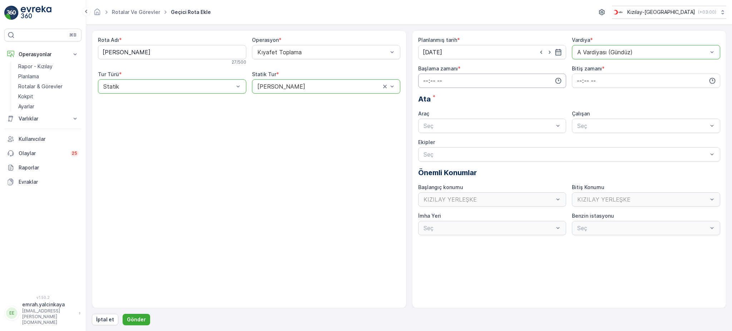
click at [487, 80] on input "time" at bounding box center [492, 81] width 148 height 14
click at [428, 155] on span "06" at bounding box center [426, 152] width 6 height 7
type input "06:00"
click at [576, 84] on input "time" at bounding box center [646, 81] width 148 height 14
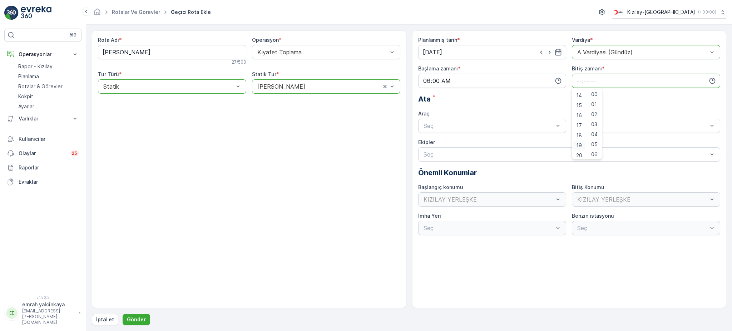
scroll to position [143, 0]
click at [579, 149] on span "20" at bounding box center [579, 151] width 6 height 7
type input "20:00"
click at [506, 131] on div "Seç" at bounding box center [492, 126] width 148 height 14
click at [508, 142] on div "06 DCG 302 Meşgul" at bounding box center [493, 143] width 140 height 6
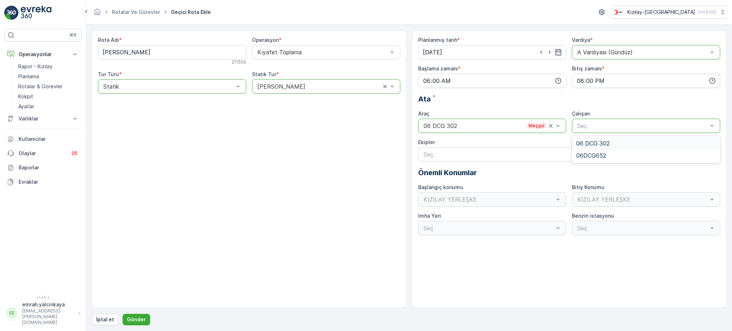
click at [600, 141] on span "06 DCG 302" at bounding box center [593, 143] width 34 height 6
click at [129, 318] on p "Gönder" at bounding box center [136, 319] width 19 height 7
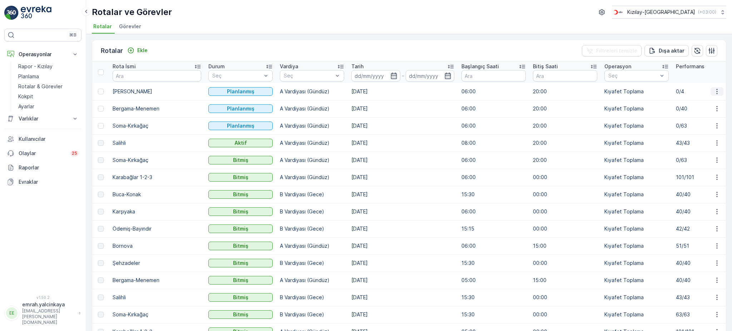
click at [715, 90] on icon "button" at bounding box center [717, 91] width 7 height 7
drag, startPoint x: 113, startPoint y: 90, endPoint x: 187, endPoint y: 93, distance: 74.1
click at [187, 93] on td "[PERSON_NAME]" at bounding box center [157, 91] width 96 height 17
copy p "[PERSON_NAME]"
click at [715, 91] on icon "button" at bounding box center [717, 91] width 7 height 7
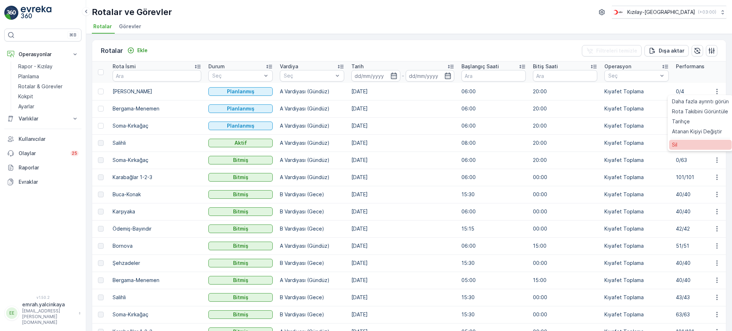
click at [687, 143] on div "Sil" at bounding box center [700, 145] width 63 height 10
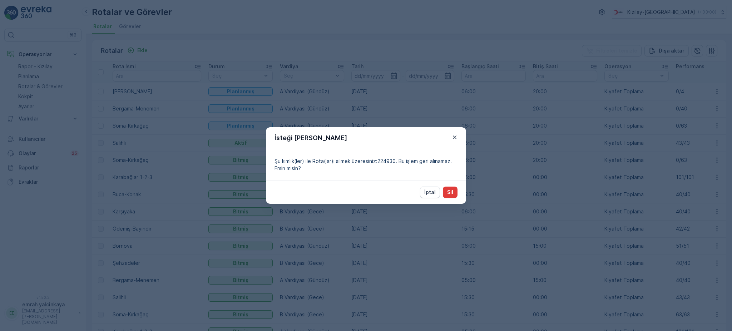
click at [450, 192] on p "Sil" at bounding box center [450, 192] width 6 height 7
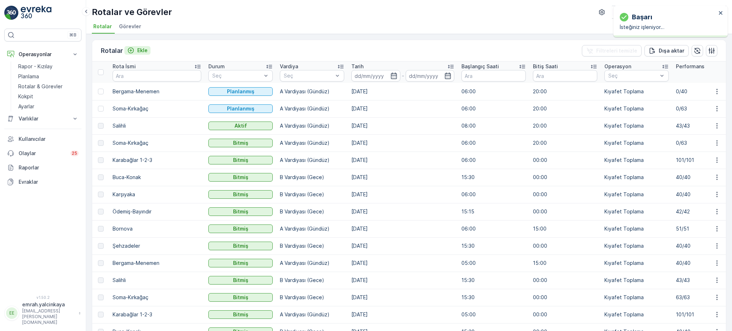
click at [141, 51] on p "Ekle" at bounding box center [142, 50] width 10 height 7
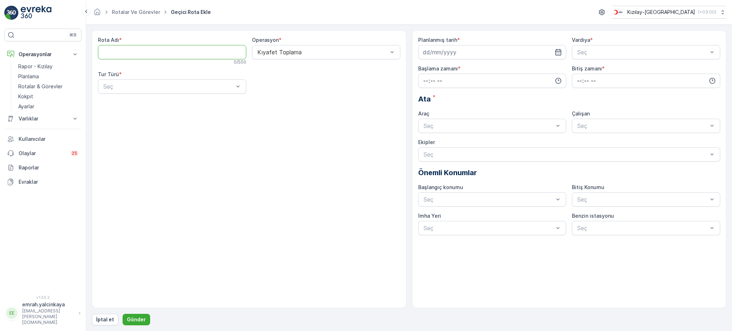
paste Adı "[PERSON_NAME]"
type Adı "[PERSON_NAME]"
click at [211, 100] on div "Statik" at bounding box center [172, 104] width 148 height 12
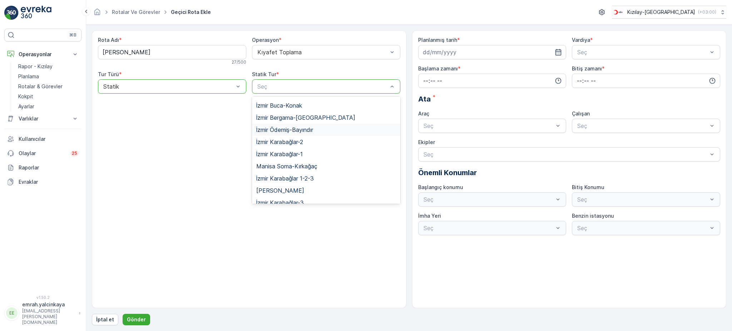
scroll to position [65, 0]
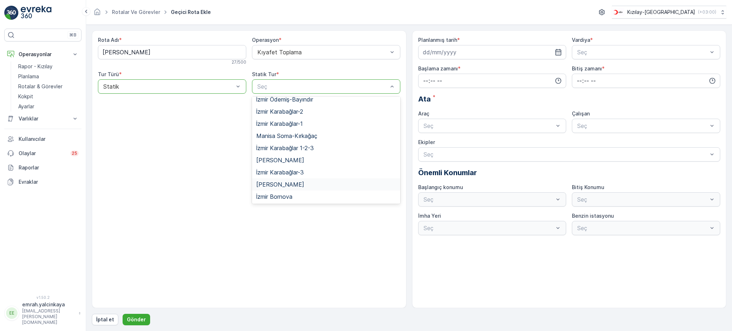
click at [304, 183] on span "[PERSON_NAME]" at bounding box center [280, 184] width 48 height 6
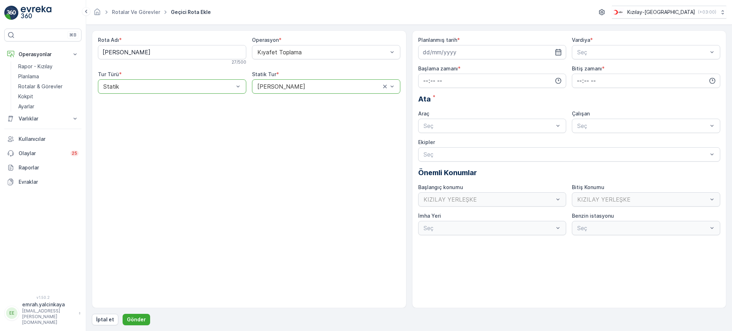
click at [441, 44] on div "Planlanmış tarih *" at bounding box center [492, 47] width 148 height 23
click at [443, 48] on input at bounding box center [492, 52] width 148 height 14
click at [468, 128] on div "18" at bounding box center [468, 126] width 11 height 11
type input "[DATE]"
click at [592, 68] on span "A Vardiyası (Gündüz)" at bounding box center [603, 70] width 55 height 6
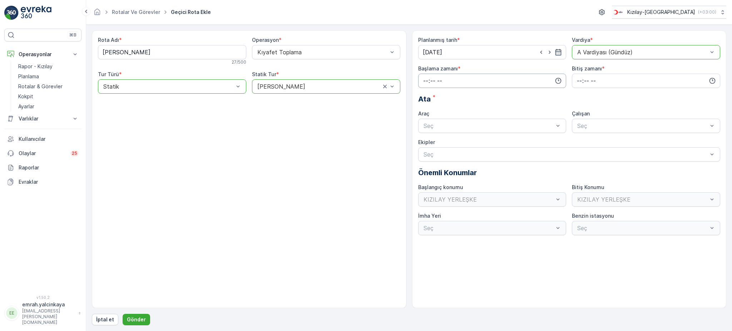
click at [504, 83] on input "time" at bounding box center [492, 81] width 148 height 14
click at [425, 155] on span "06" at bounding box center [426, 152] width 6 height 7
type input "06:00"
click at [584, 80] on input "time" at bounding box center [646, 81] width 148 height 14
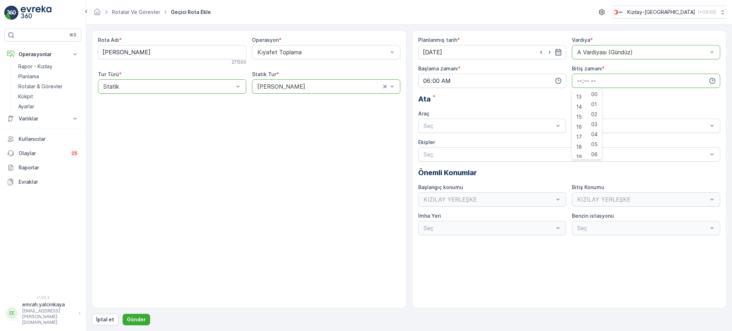
scroll to position [143, 0]
click at [577, 151] on span "20" at bounding box center [579, 151] width 6 height 7
type input "20:00"
click at [535, 144] on div "06 DCG 302" at bounding box center [493, 143] width 140 height 6
click at [599, 131] on div "Seç" at bounding box center [646, 126] width 148 height 14
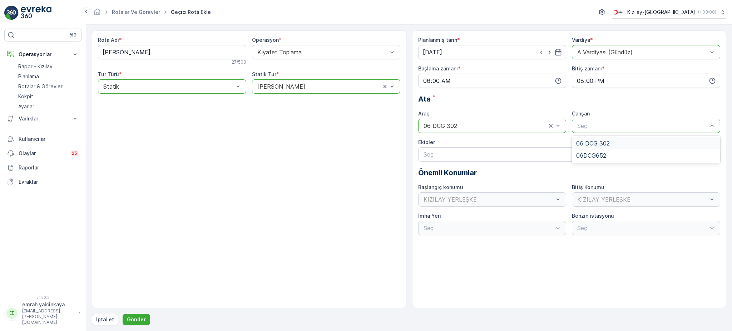
drag, startPoint x: 608, startPoint y: 143, endPoint x: 607, endPoint y: 139, distance: 3.9
click at [608, 143] on span "06 DCG 302" at bounding box center [593, 143] width 34 height 6
click at [133, 320] on p "Gönder" at bounding box center [136, 319] width 19 height 7
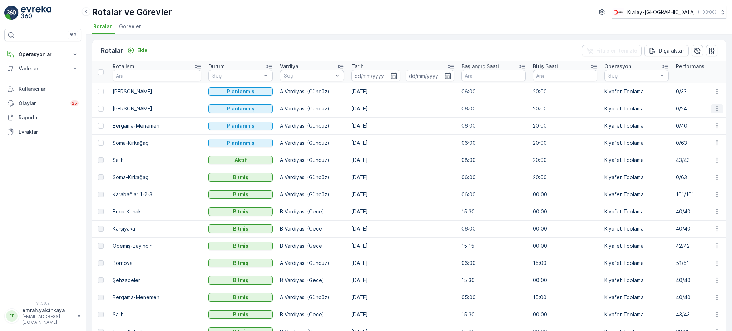
click at [715, 109] on icon "button" at bounding box center [717, 108] width 7 height 7
click at [682, 165] on div "Sil" at bounding box center [700, 162] width 63 height 10
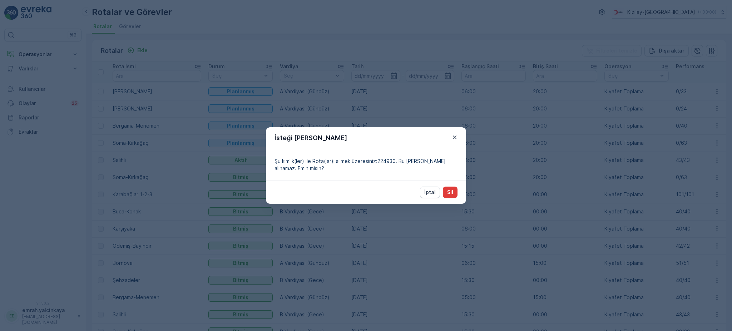
click at [451, 189] on p "Sil" at bounding box center [450, 192] width 6 height 7
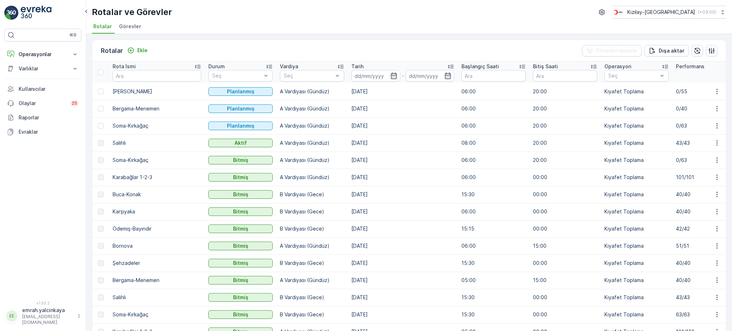
click at [388, 37] on div "Rotalar Ekle Filtreleri temizle Dışa aktar Rota İsmi Durum Seç Vardiya Seç Tari…" at bounding box center [409, 182] width 646 height 297
click at [133, 262] on p "Şehzadeler" at bounding box center [157, 263] width 89 height 7
drag, startPoint x: 113, startPoint y: 245, endPoint x: 131, endPoint y: 250, distance: 18.7
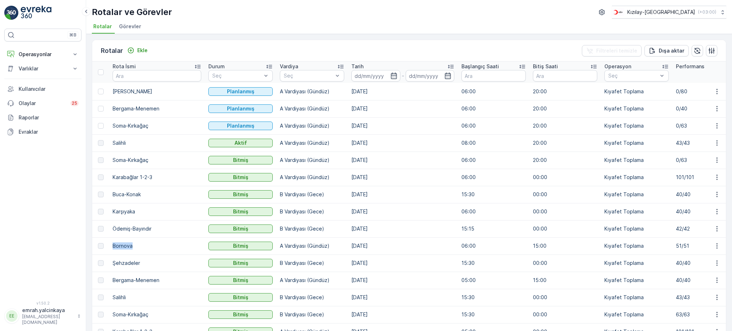
click at [141, 250] on td "Bornova" at bounding box center [157, 245] width 96 height 17
copy p "Bornova"
click at [136, 49] on div "Ekle" at bounding box center [137, 50] width 20 height 7
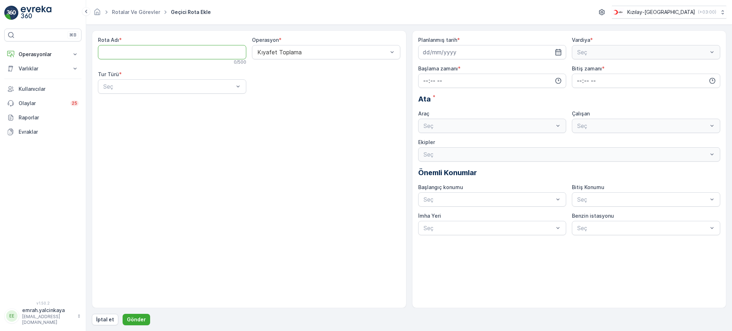
click at [129, 54] on Adı "Rota Adı" at bounding box center [172, 52] width 148 height 14
type Adı "İzmir Bornova"
click at [199, 108] on div "Statik" at bounding box center [172, 104] width 148 height 12
click at [304, 92] on div "Seç" at bounding box center [326, 86] width 148 height 14
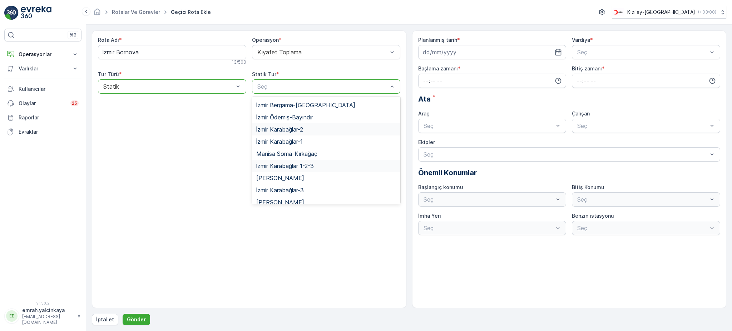
scroll to position [66, 0]
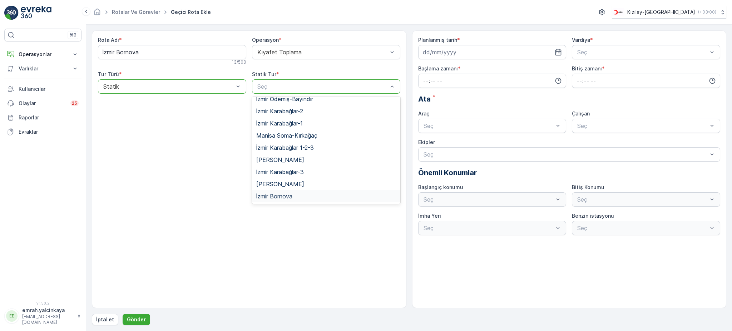
click at [288, 199] on span "İzmir Bornova" at bounding box center [274, 196] width 36 height 6
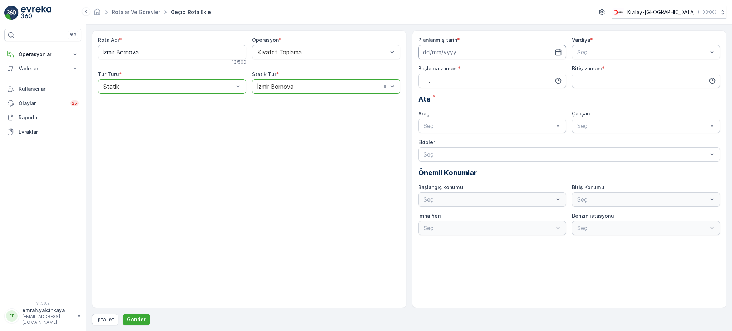
click at [465, 55] on input at bounding box center [492, 52] width 148 height 14
click at [481, 126] on div "19" at bounding box center [481, 126] width 11 height 11
type input "[DATE]"
click at [580, 57] on div "Seç" at bounding box center [646, 52] width 148 height 14
drag, startPoint x: 584, startPoint y: 63, endPoint x: 569, endPoint y: 70, distance: 17.1
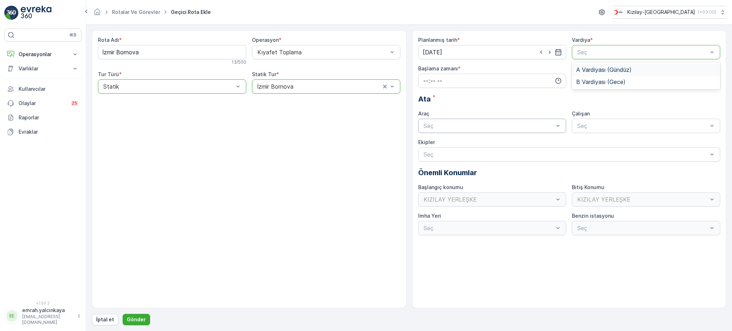
click at [584, 68] on span "A Vardiyası (Gündüz)" at bounding box center [603, 70] width 55 height 6
click at [508, 87] on input "time" at bounding box center [492, 81] width 148 height 14
click at [425, 154] on span "06" at bounding box center [426, 152] width 6 height 7
type input "06:00"
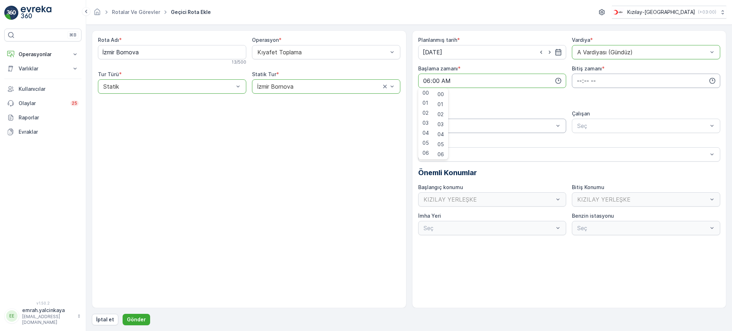
click at [577, 82] on input "time" at bounding box center [646, 81] width 148 height 14
click at [577, 123] on span "20" at bounding box center [579, 122] width 6 height 7
type input "20:00"
click at [529, 143] on div "06 DCG 302" at bounding box center [493, 143] width 140 height 6
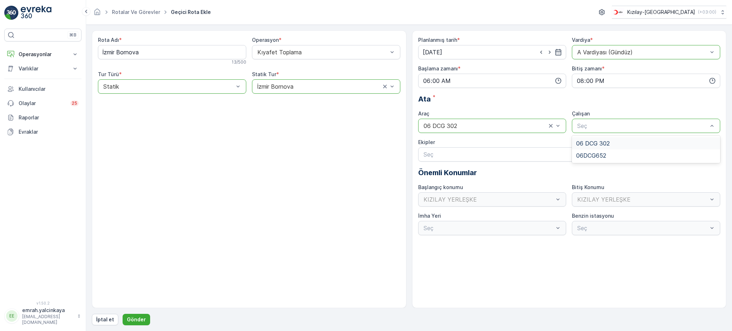
click at [602, 140] on span "06 DCG 302" at bounding box center [593, 143] width 34 height 6
click at [134, 321] on p "Gönder" at bounding box center [136, 319] width 19 height 7
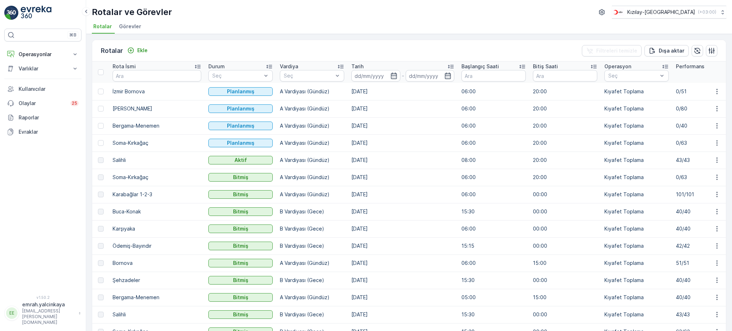
click at [463, 15] on div "Rotalar ve Görevler Kızılay-[GEOGRAPHIC_DATA] ( +03:00 )" at bounding box center [409, 12] width 635 height 13
click at [332, 11] on div "Rotalar ve Görevler Kızılay-[GEOGRAPHIC_DATA] ( +03:00 )" at bounding box center [409, 12] width 635 height 13
click at [30, 50] on button "Operasyonlar" at bounding box center [42, 54] width 77 height 14
drag, startPoint x: 124, startPoint y: 26, endPoint x: 121, endPoint y: 27, distance: 3.9
click at [124, 26] on span "Görevler" at bounding box center [130, 26] width 22 height 7
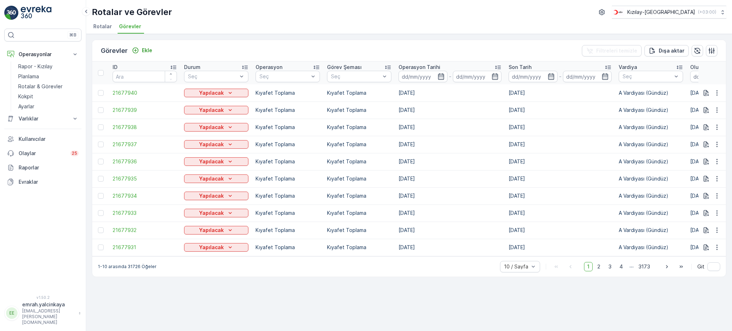
click at [106, 27] on span "Rotalar" at bounding box center [102, 26] width 19 height 7
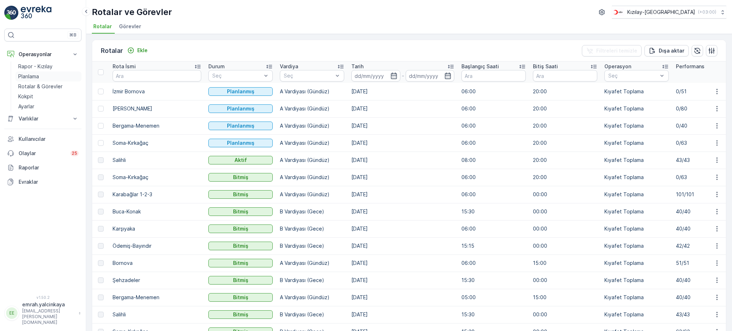
click at [29, 78] on p "Planlama" at bounding box center [28, 76] width 21 height 7
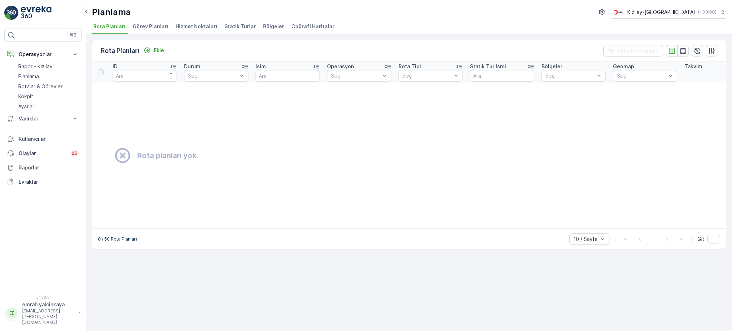
click at [159, 27] on span "Görev Planları" at bounding box center [151, 26] width 36 height 7
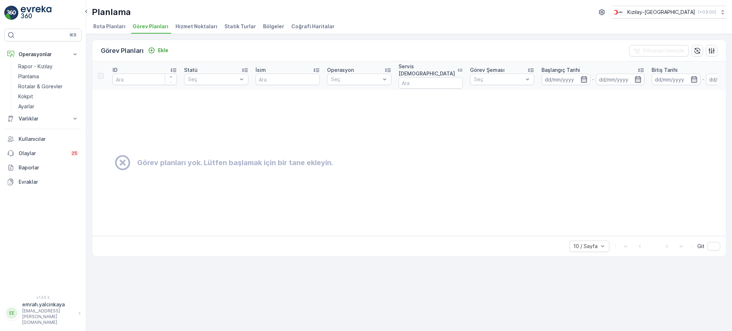
click at [102, 25] on span "Rota Planları" at bounding box center [109, 26] width 32 height 7
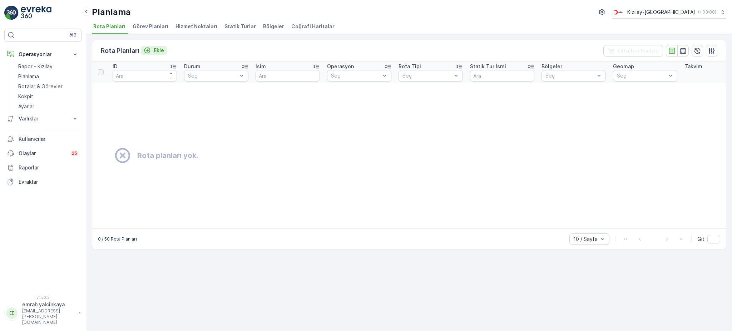
click at [158, 51] on p "Ekle" at bounding box center [159, 50] width 10 height 7
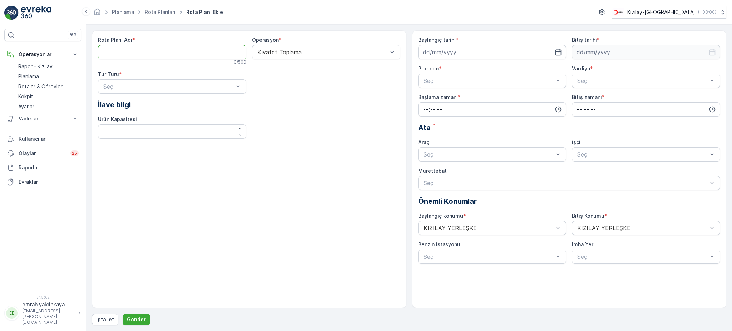
click at [189, 55] on Adı "Rota Planı Adı" at bounding box center [172, 52] width 148 height 14
type Adı "İzmir Ödemiş-Bayındır"
drag, startPoint x: 192, startPoint y: 103, endPoint x: 247, endPoint y: 101, distance: 55.1
click at [192, 102] on div "Statik" at bounding box center [172, 104] width 140 height 6
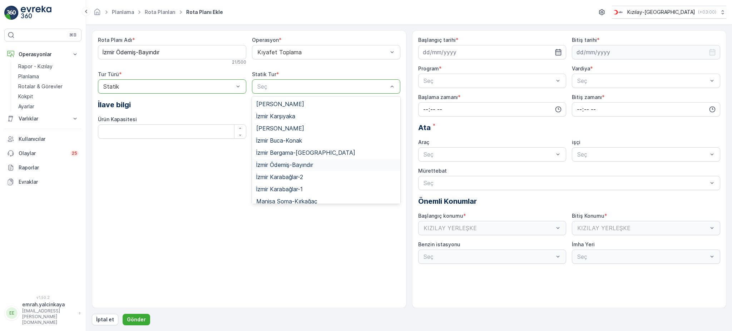
click at [311, 165] on span "İzmir Ödemiş-Bayındır" at bounding box center [284, 165] width 57 height 6
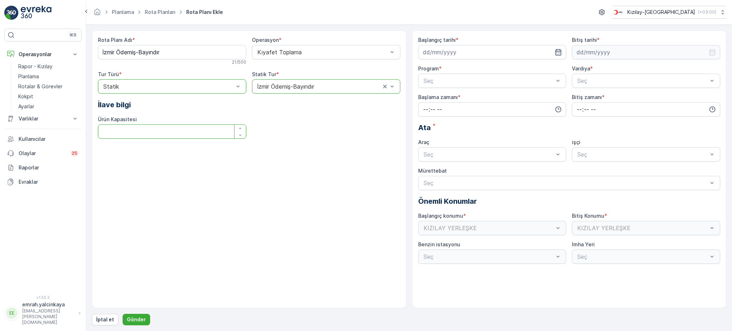
click at [204, 134] on Kapasitesi "Ürün Kapasitesi" at bounding box center [172, 131] width 148 height 14
click at [451, 50] on input at bounding box center [492, 52] width 148 height 14
click at [430, 141] on div "22" at bounding box center [429, 140] width 11 height 11
type input "[DATE]"
click at [596, 52] on input at bounding box center [646, 52] width 148 height 14
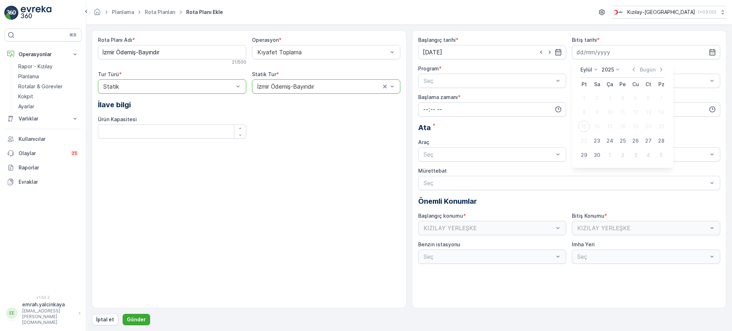
click at [597, 69] on icon at bounding box center [596, 69] width 7 height 7
click at [600, 136] on div "Aralık" at bounding box center [591, 136] width 18 height 10
click at [586, 153] on div "29" at bounding box center [584, 154] width 11 height 11
type input "[DATE]"
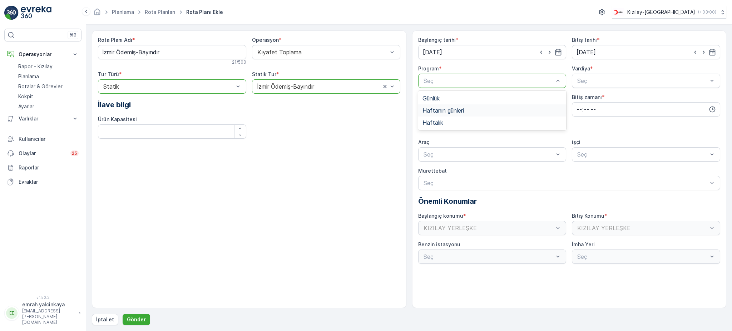
click at [478, 108] on div "Haftanın günleri" at bounding box center [493, 110] width 140 height 6
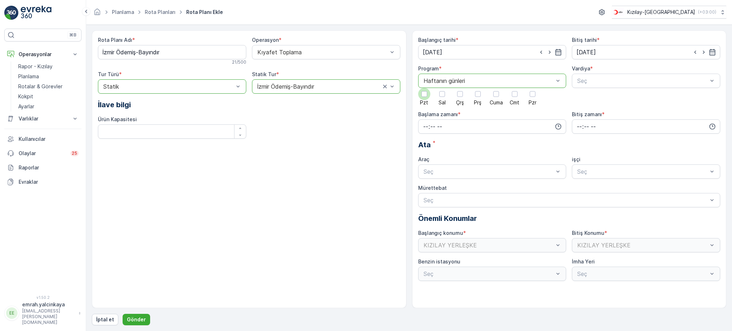
click at [424, 96] on div at bounding box center [425, 94] width 6 height 6
click at [424, 88] on input "Pzt" at bounding box center [424, 88] width 0 height 0
click at [590, 97] on span "A Vardiyası (Gündüz)" at bounding box center [603, 98] width 55 height 6
click at [440, 129] on input "time" at bounding box center [492, 126] width 148 height 14
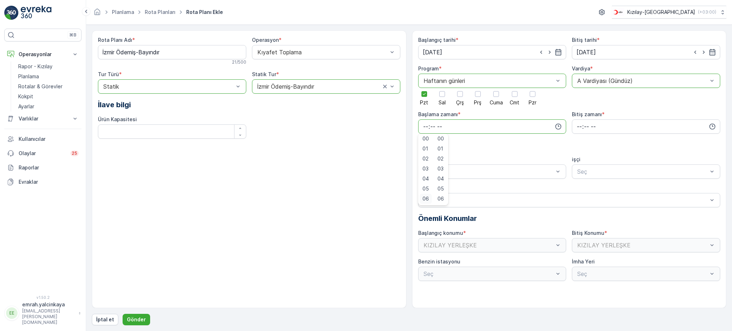
click at [426, 200] on span "06" at bounding box center [426, 198] width 6 height 7
type input "06:00"
click at [577, 129] on input "time" at bounding box center [646, 126] width 148 height 14
click at [581, 193] on span "15" at bounding box center [579, 193] width 6 height 7
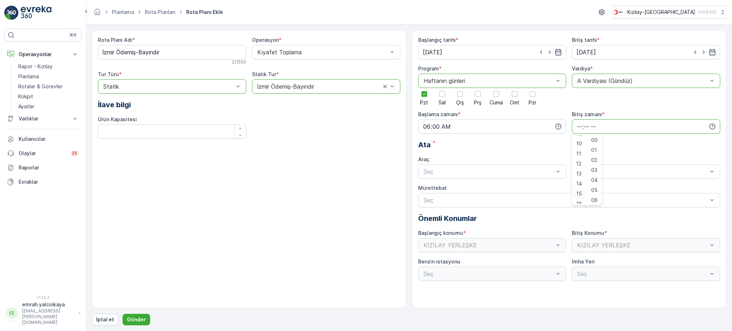
type input "15:00"
click at [464, 188] on div "06 DCG 302" at bounding box center [493, 189] width 140 height 6
drag, startPoint x: 600, startPoint y: 185, endPoint x: 590, endPoint y: 188, distance: 11.0
click at [601, 185] on div "06 DCG 302" at bounding box center [646, 189] width 148 height 12
click at [451, 205] on div "Seç" at bounding box center [569, 200] width 303 height 14
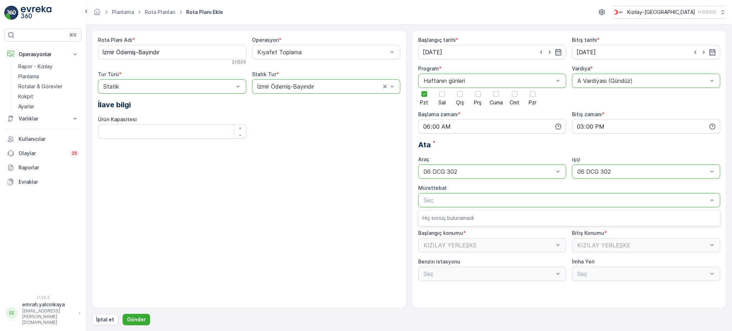
click at [452, 205] on div "Seç" at bounding box center [569, 200] width 303 height 14
click at [445, 248] on div "KIZILAY YERLEŞKE" at bounding box center [492, 245] width 148 height 14
click at [440, 274] on div "Seç" at bounding box center [492, 274] width 148 height 14
drag, startPoint x: 440, startPoint y: 274, endPoint x: 426, endPoint y: 273, distance: 14.4
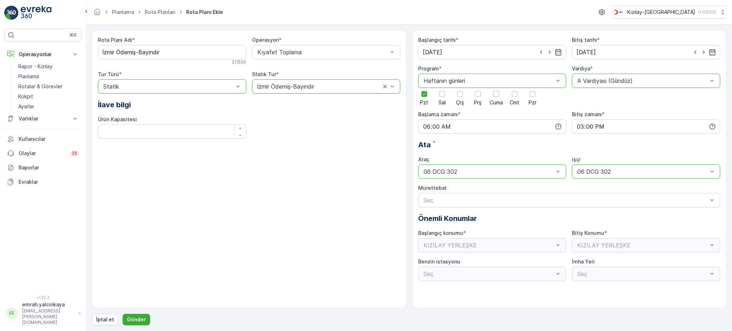
click at [440, 274] on div "Seç" at bounding box center [492, 274] width 148 height 14
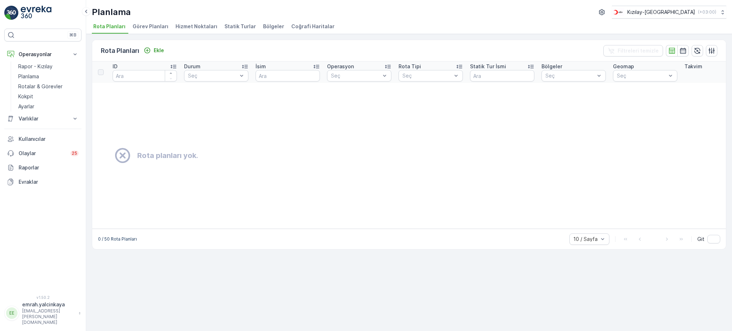
click at [266, 28] on span "Bölgeler" at bounding box center [273, 26] width 21 height 7
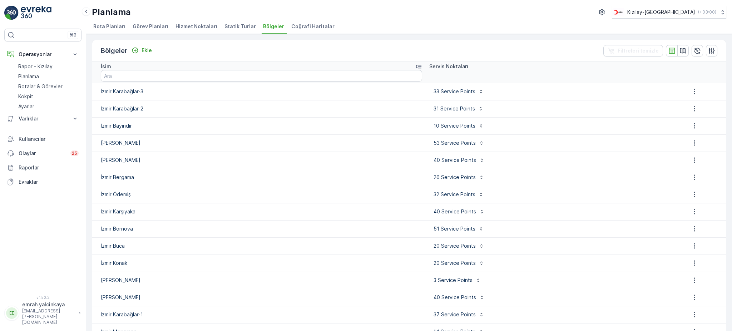
click at [124, 126] on p "İzmir Bayındır" at bounding box center [261, 125] width 321 height 7
click at [538, 130] on div "10 Service Points" at bounding box center [545, 125] width 230 height 11
